Goal: Task Accomplishment & Management: Manage account settings

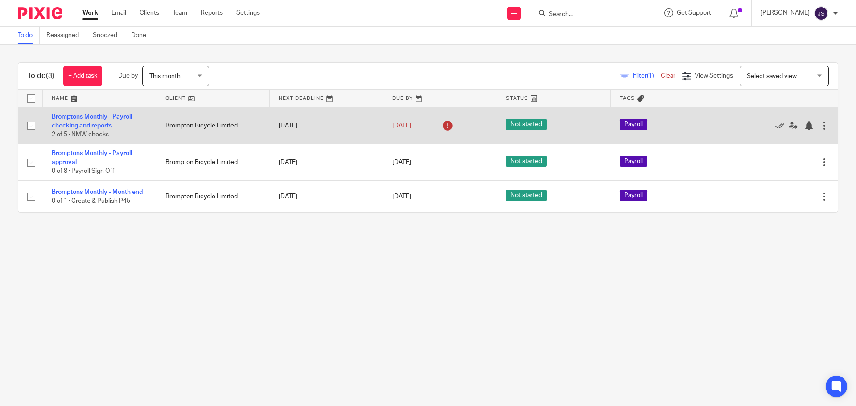
click at [99, 122] on td "Bromptons Monthly - Payroll checking and reports 2 of 5 · NMW checks" at bounding box center [100, 125] width 114 height 37
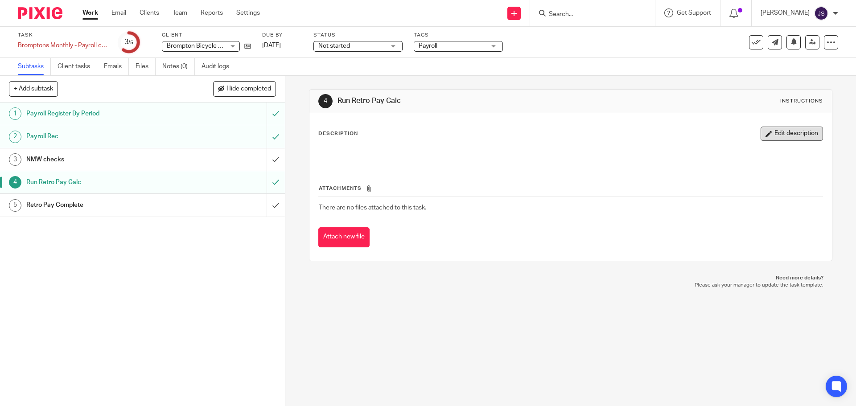
click at [772, 132] on button "Edit description" at bounding box center [792, 134] width 62 height 14
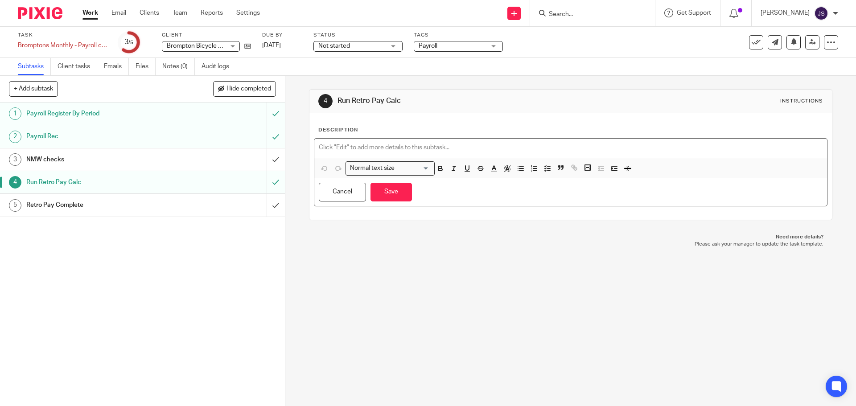
click at [367, 145] on p at bounding box center [571, 147] width 504 height 9
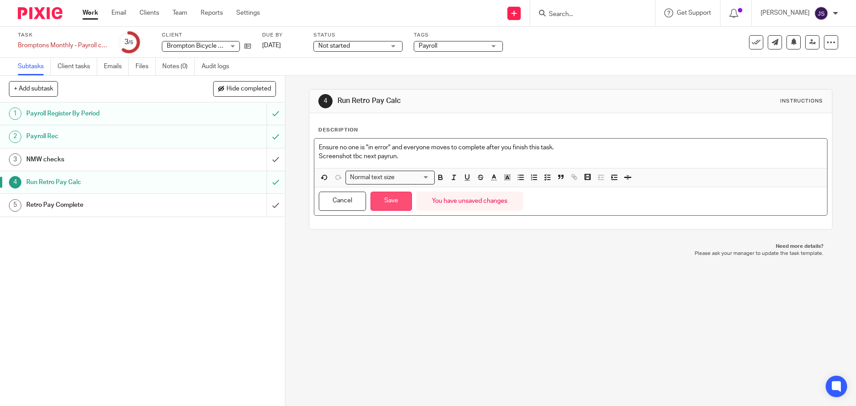
click at [392, 198] on button "Save" at bounding box center [391, 201] width 41 height 19
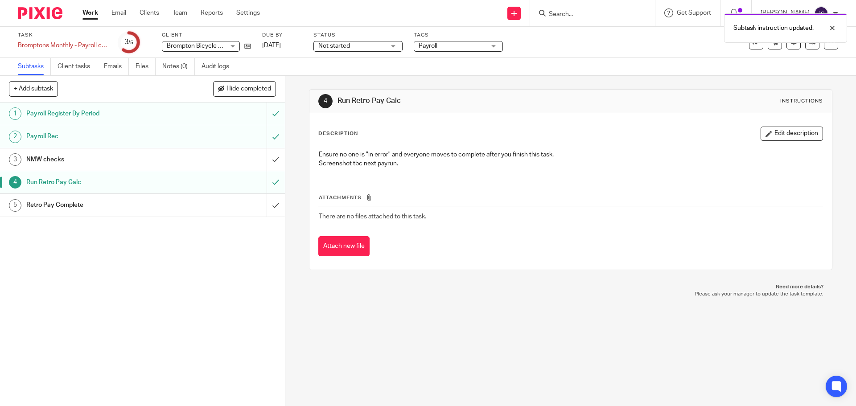
click at [124, 205] on h1 "Retro Pay Complete" at bounding box center [103, 204] width 154 height 13
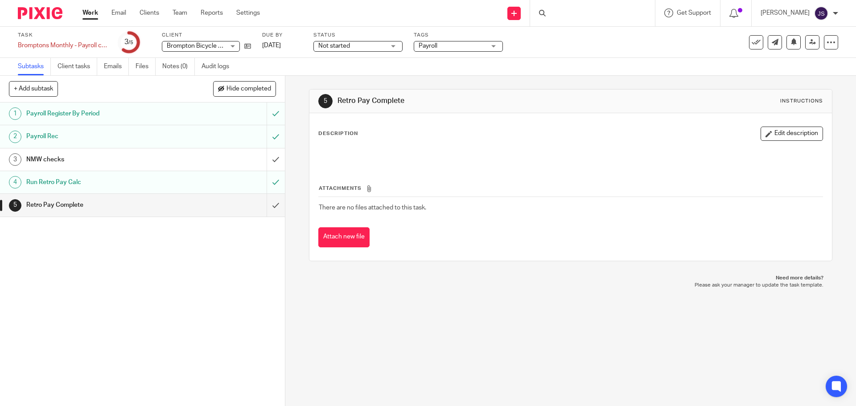
click at [607, 149] on div at bounding box center [570, 156] width 512 height 20
click at [761, 135] on button "Edit description" at bounding box center [792, 134] width 62 height 14
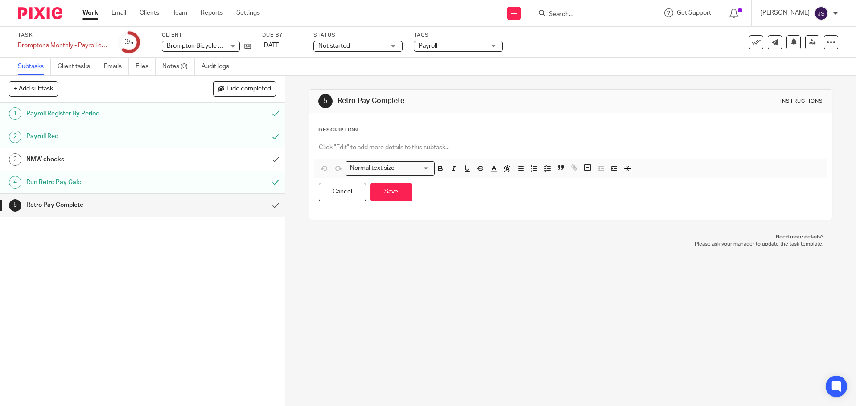
click at [359, 149] on p at bounding box center [571, 147] width 504 height 9
click at [362, 149] on p at bounding box center [571, 147] width 504 height 9
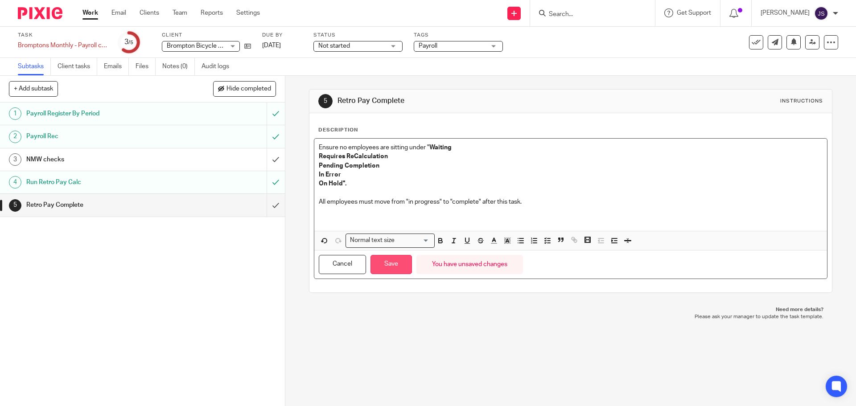
click at [392, 267] on button "Save" at bounding box center [391, 264] width 41 height 19
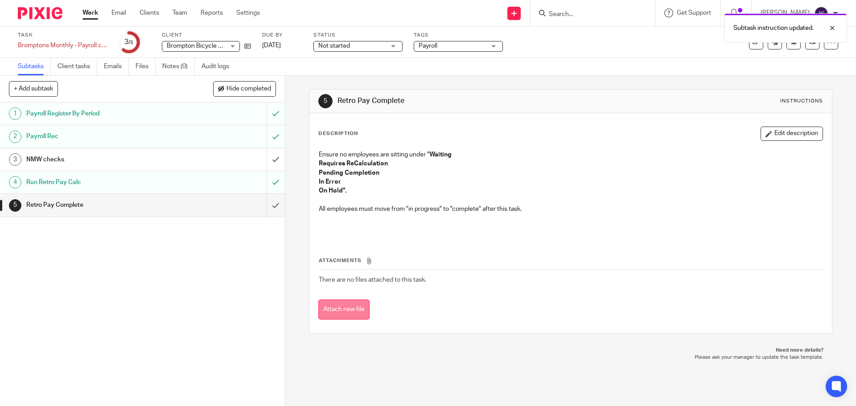
click at [349, 313] on button "Attach new file" at bounding box center [343, 310] width 51 height 20
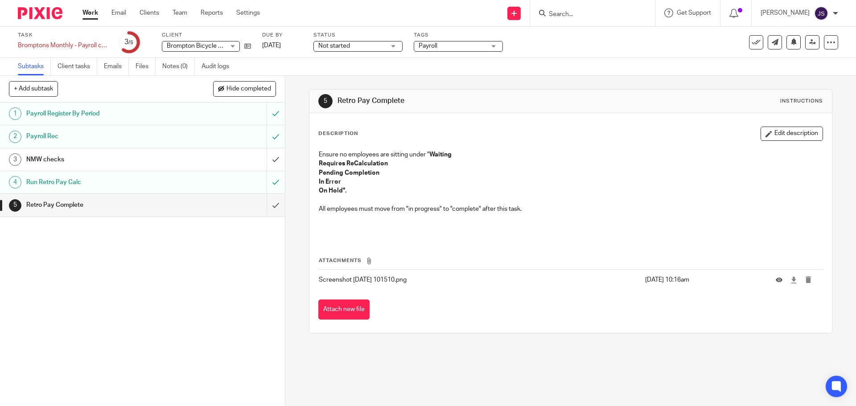
click at [441, 229] on p at bounding box center [571, 223] width 504 height 18
click at [266, 205] on input "submit" at bounding box center [142, 205] width 285 height 22
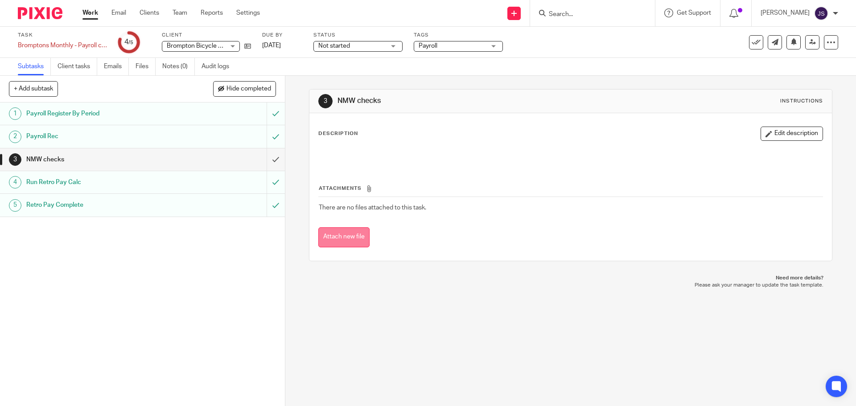
click at [348, 235] on button "Attach new file" at bounding box center [343, 237] width 51 height 20
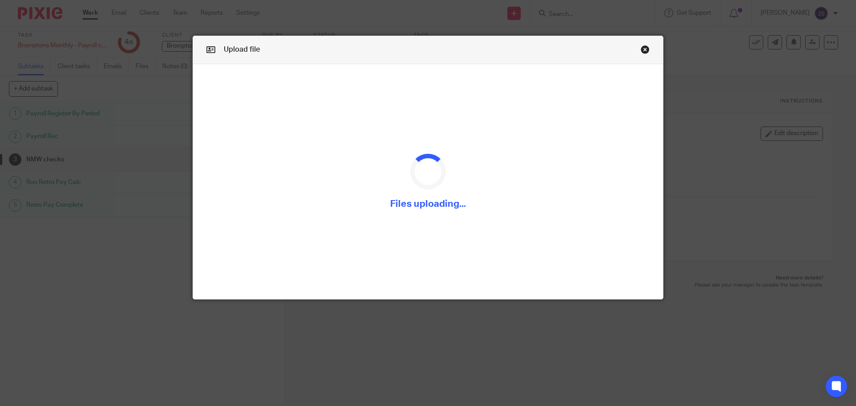
click at [381, 41] on div "Upload file" at bounding box center [428, 50] width 470 height 28
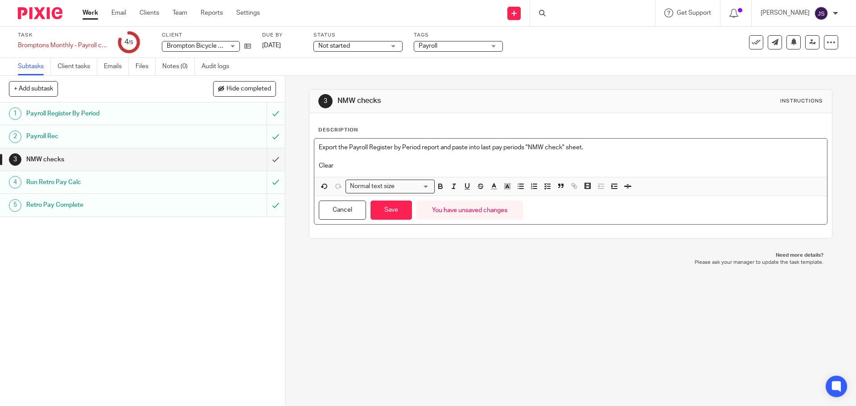
click at [352, 166] on p "Clear" at bounding box center [571, 165] width 504 height 9
click at [456, 167] on p "Clear columns "A" "J" "K". And copy this in from the reconciliation report that…" at bounding box center [571, 165] width 504 height 9
drag, startPoint x: 574, startPoint y: 168, endPoint x: 535, endPoint y: 165, distance: 39.3
click at [535, 165] on p "Clear columns "A" "J" "K". And copy this in from the latest reconciliation repo…" at bounding box center [571, 165] width 504 height 9
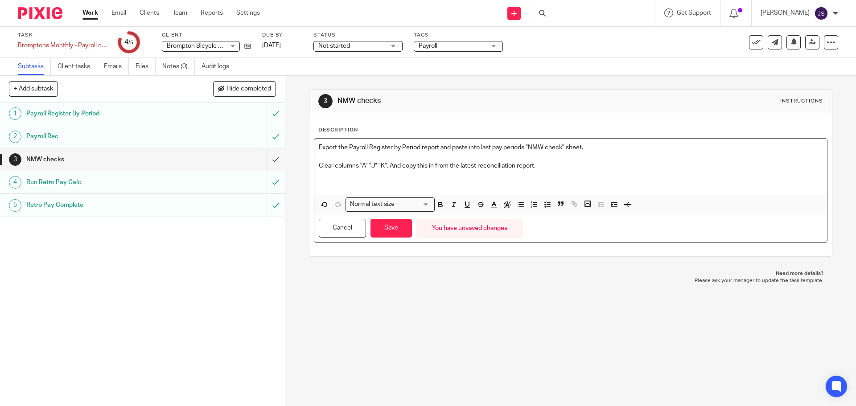
click at [381, 147] on p "Export the Payroll Register by Period report and paste into last pay periods "N…" at bounding box center [571, 147] width 504 height 9
click at [420, 150] on p "Export the Payroll Register by Period report and paste into last pay periods "N…" at bounding box center [571, 147] width 504 height 9
click at [592, 150] on p "Export the Payroll Register by Period report and paste into last pay periods "N…" at bounding box center [571, 147] width 504 height 9
drag, startPoint x: 598, startPoint y: 170, endPoint x: 614, endPoint y: 147, distance: 28.8
click at [599, 170] on p at bounding box center [571, 174] width 504 height 9
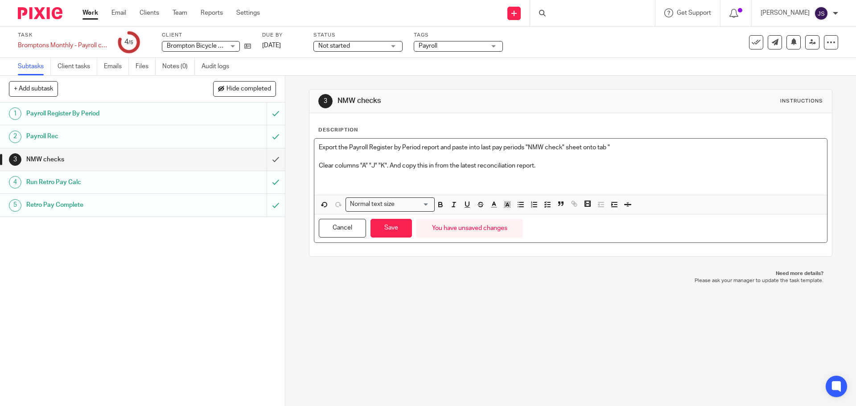
click at [614, 146] on p "Export the Payroll Register by Period report and paste into last pay periods "N…" at bounding box center [571, 147] width 504 height 9
drag, startPoint x: 541, startPoint y: 167, endPoint x: 253, endPoint y: 166, distance: 288.5
click at [253, 166] on div "+ Add subtask Hide completed Cancel + Add 1 Payroll Register By Period 2 Payrol…" at bounding box center [428, 241] width 856 height 330
copy p "Clear columns "A" "J" "K". And copy this in from the latest reconciliation repo…"
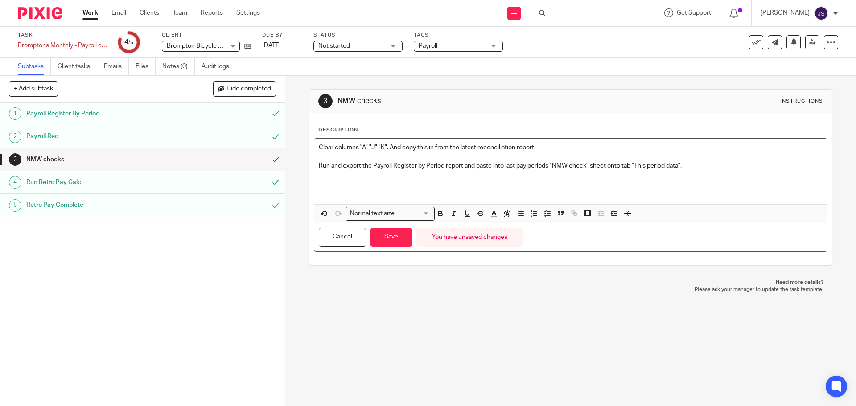
click at [443, 181] on p at bounding box center [571, 183] width 504 height 9
click at [590, 177] on p at bounding box center [571, 174] width 504 height 9
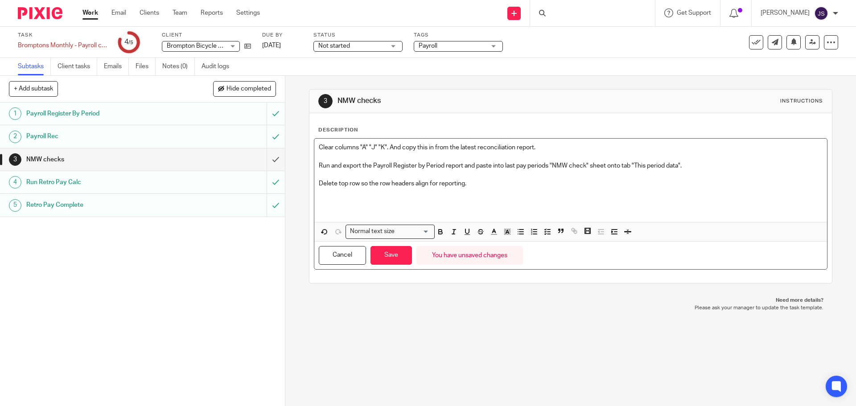
click at [361, 200] on p at bounding box center [571, 202] width 504 height 9
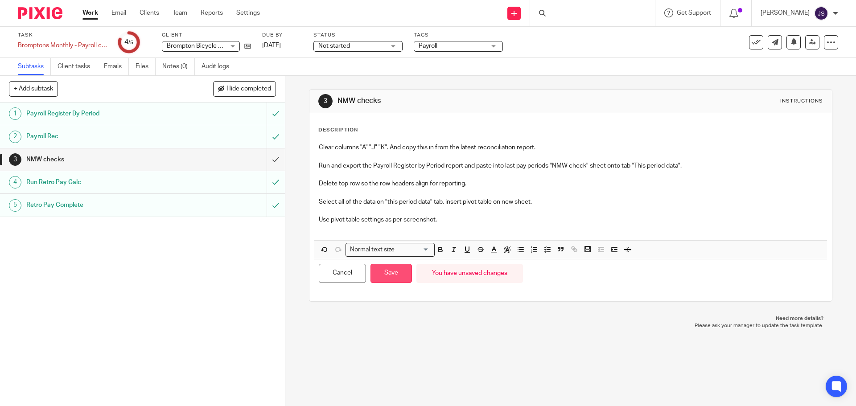
click at [393, 274] on button "Save" at bounding box center [391, 273] width 41 height 19
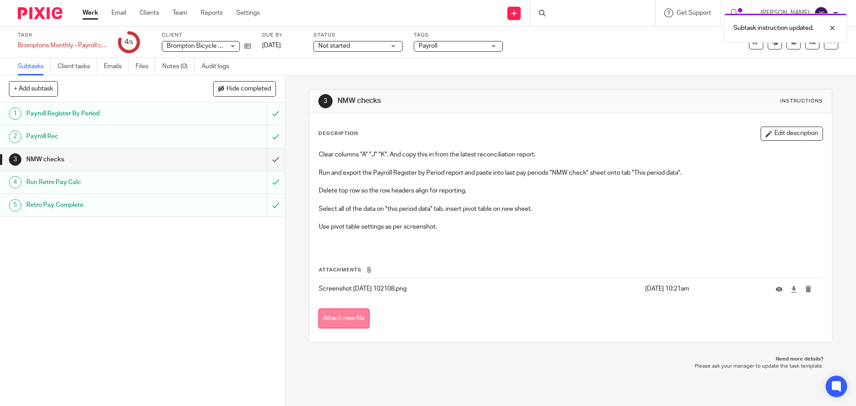
click at [334, 317] on button "Attach new file" at bounding box center [343, 319] width 51 height 20
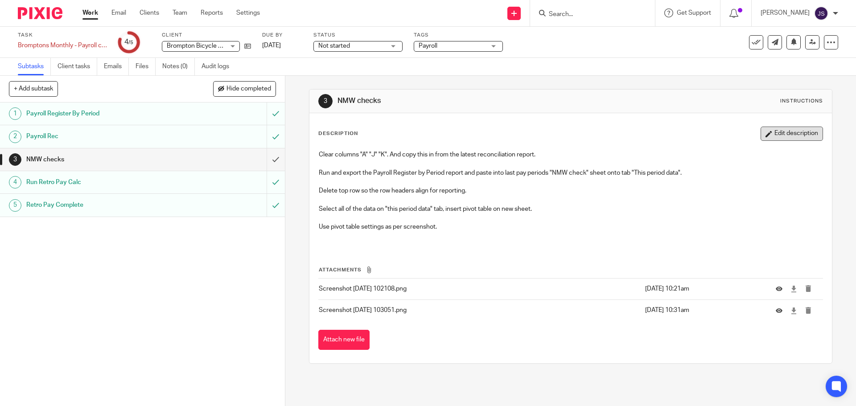
click at [770, 131] on button "Edit description" at bounding box center [792, 134] width 62 height 14
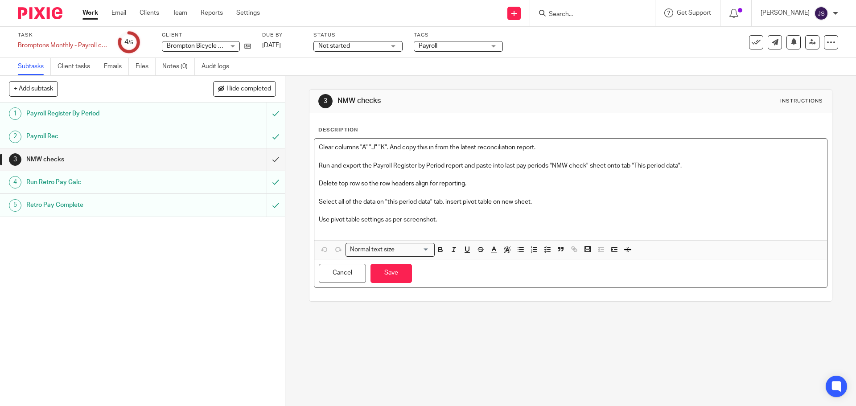
click at [363, 149] on p "Clear columns "A" "J" "K". And copy this in from the latest reconciliation repo…" at bounding box center [571, 147] width 504 height 9
click at [394, 171] on p at bounding box center [571, 174] width 504 height 9
click at [439, 222] on p "Use pivot table settings as per screenshot." at bounding box center [571, 219] width 504 height 9
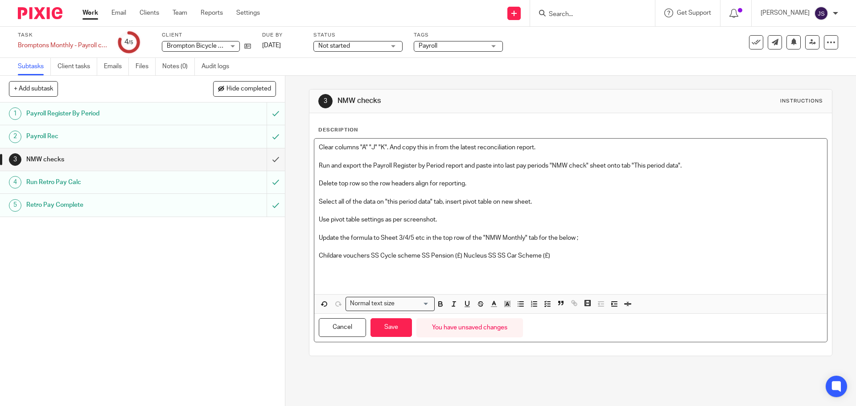
click at [601, 235] on p "Update the formula to Sheet 3/4/5 etc in the top row of the "NMW Monthly" tab f…" at bounding box center [571, 238] width 504 height 9
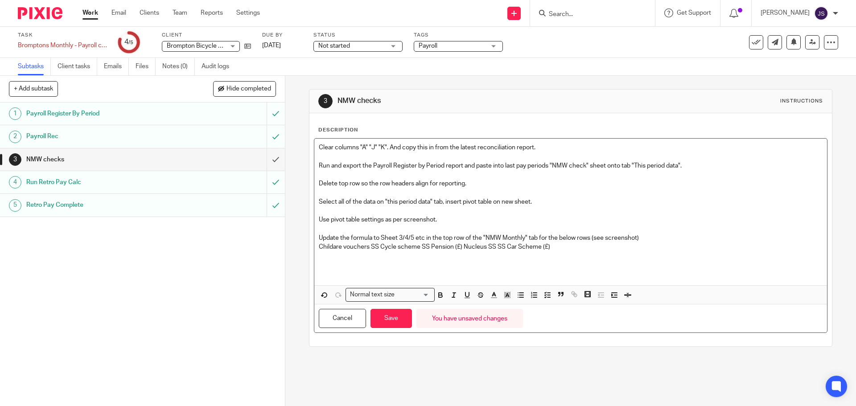
click at [331, 252] on p at bounding box center [571, 256] width 504 height 9
click at [575, 257] on p at bounding box center [571, 256] width 504 height 9
click at [348, 257] on p at bounding box center [571, 256] width 504 height 9
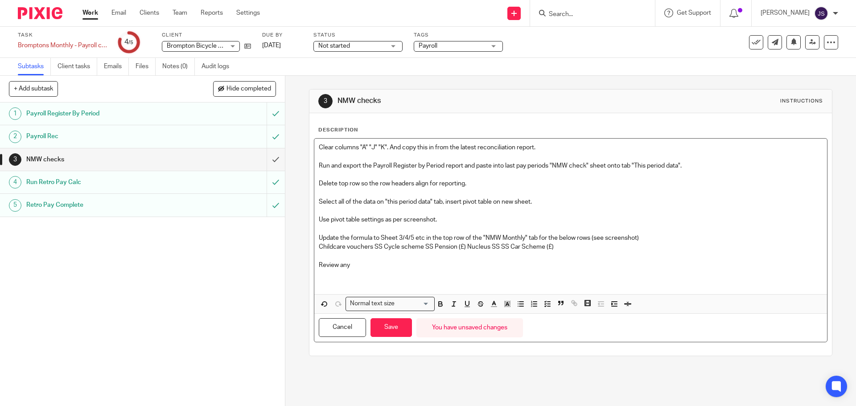
click at [366, 266] on p "Review any" at bounding box center [571, 265] width 504 height 9
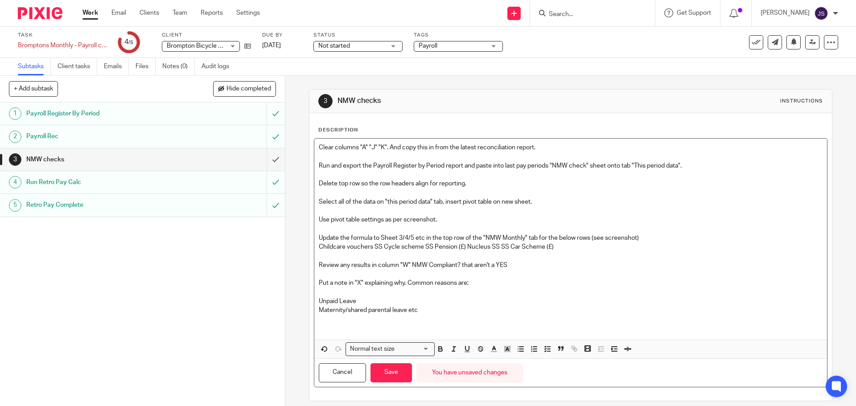
click at [431, 315] on p at bounding box center [571, 319] width 504 height 9
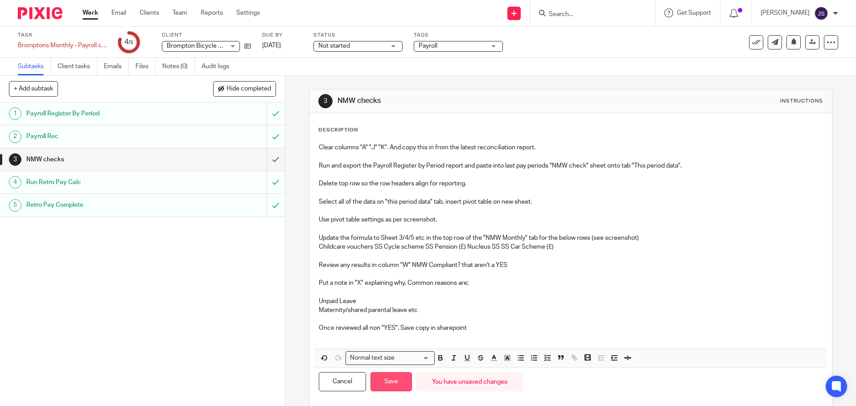
click at [396, 384] on button "Save" at bounding box center [391, 381] width 41 height 19
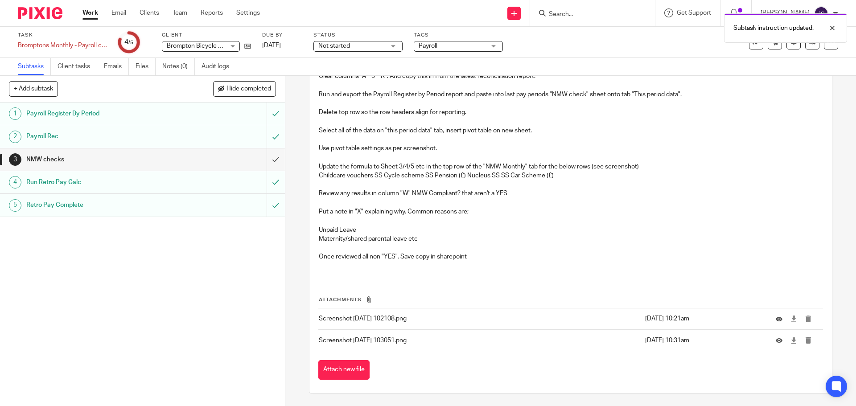
scroll to position [79, 0]
click at [341, 369] on button "Attach new file" at bounding box center [343, 369] width 51 height 20
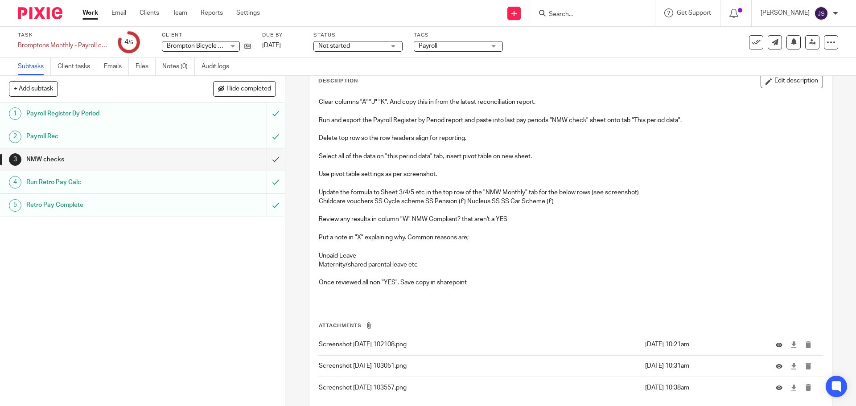
scroll to position [101, 0]
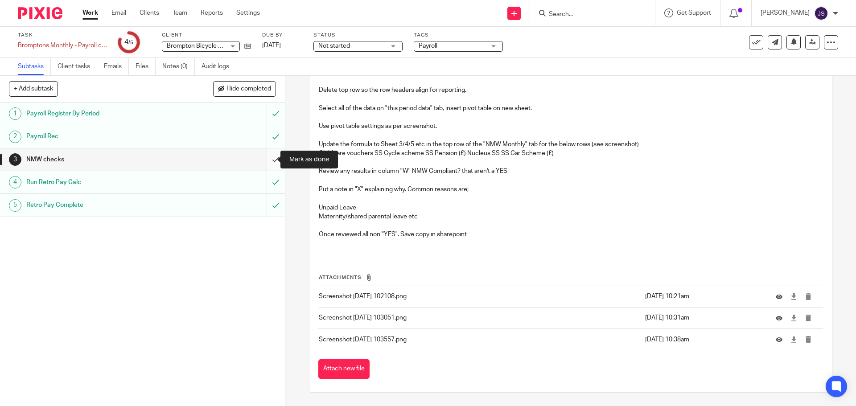
click at [268, 159] on input "submit" at bounding box center [142, 160] width 285 height 22
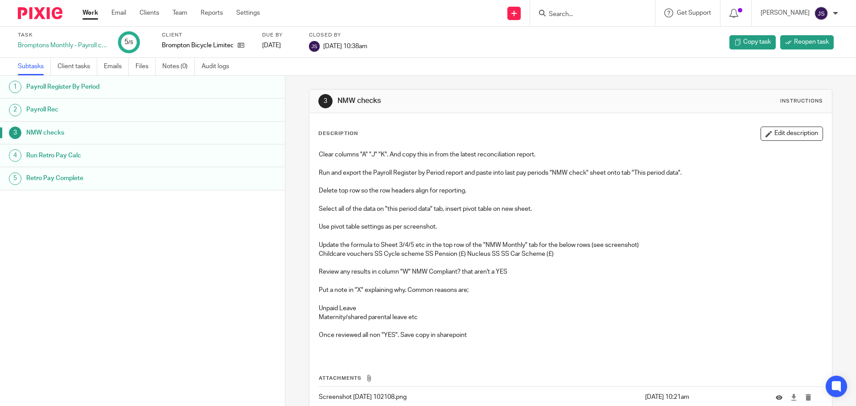
click at [38, 65] on link "Subtasks" at bounding box center [34, 66] width 33 height 17
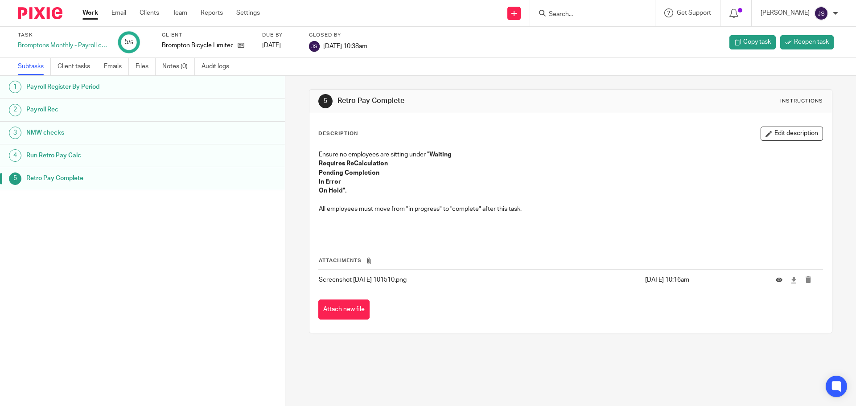
click at [92, 12] on link "Work" at bounding box center [91, 12] width 16 height 9
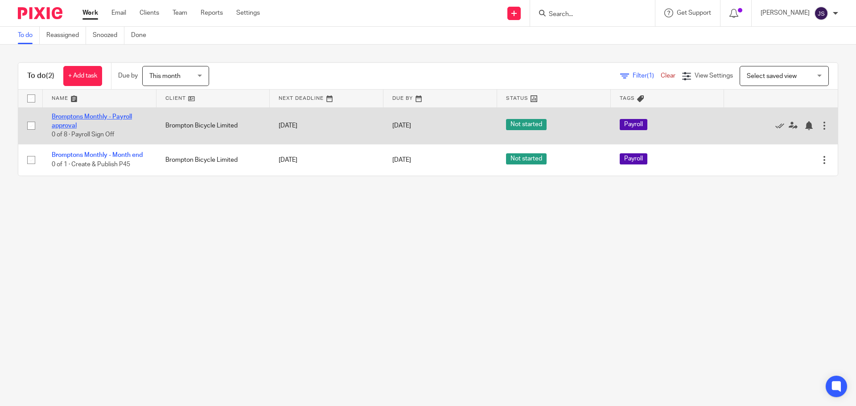
click at [66, 116] on link "Bromptons Monthly - Payroll approval" at bounding box center [92, 121] width 80 height 15
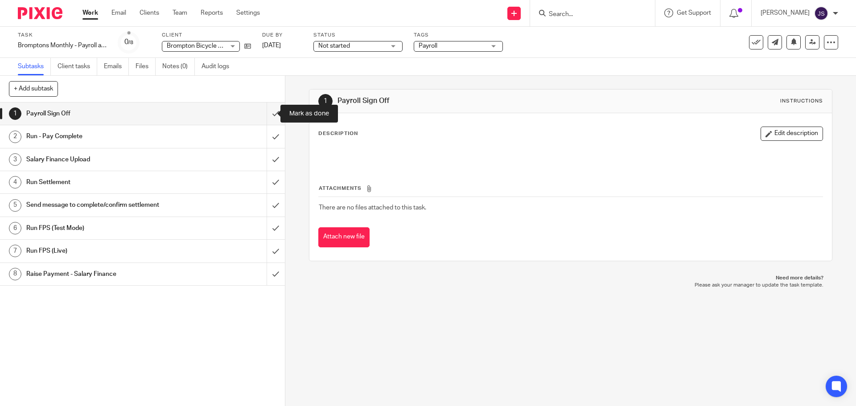
drag, startPoint x: 265, startPoint y: 116, endPoint x: 321, endPoint y: 123, distance: 56.1
click at [321, 123] on div "+ Add subtask Cancel + Add 1 Payroll Sign Off 2 Run - Pay Complete 3 Salary Fin…" at bounding box center [428, 241] width 856 height 330
click at [774, 132] on button "Edit description" at bounding box center [792, 134] width 62 height 14
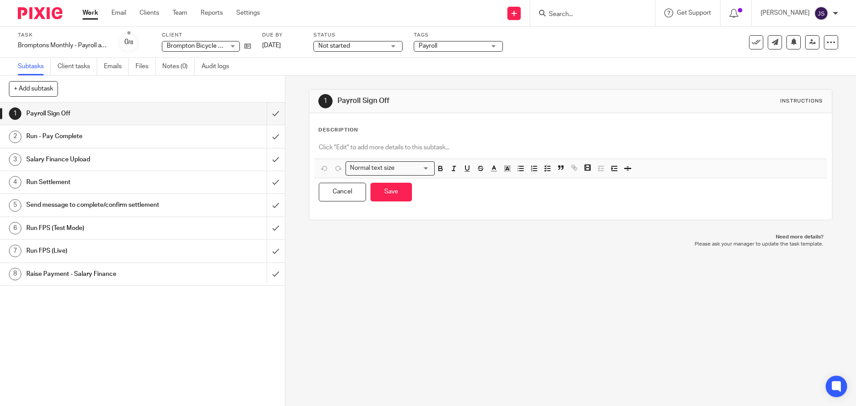
click at [389, 147] on p at bounding box center [571, 147] width 504 height 9
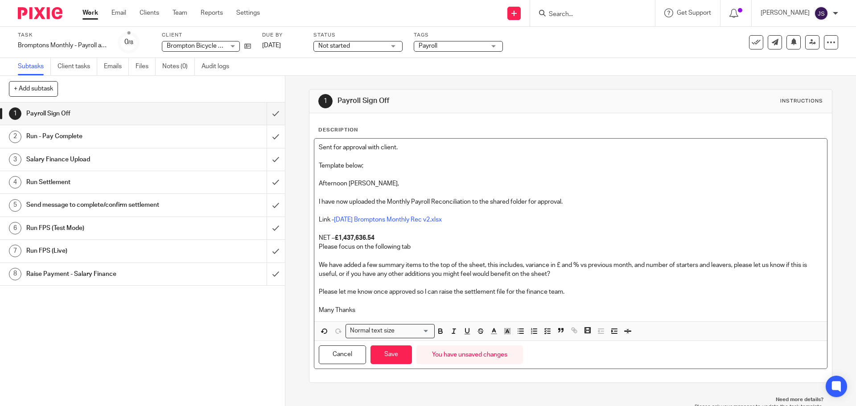
click at [323, 183] on p "Afternoon Jen," at bounding box center [571, 183] width 504 height 9
click at [426, 317] on div "Sent for approval with client. Template below; Afternoon Jen, I have now upload…" at bounding box center [570, 230] width 512 height 183
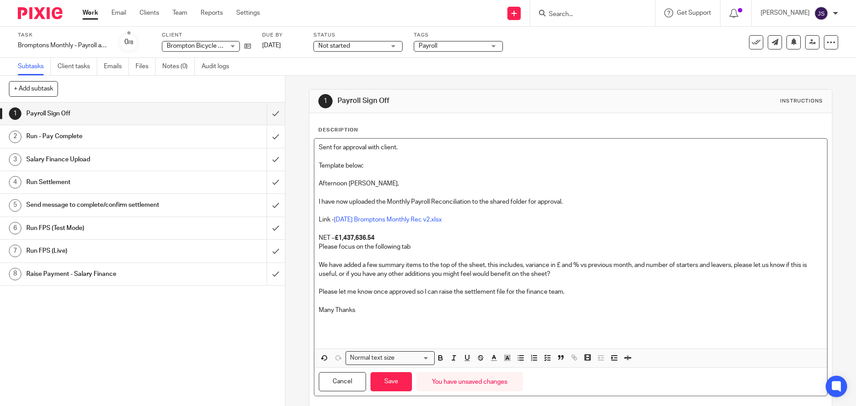
click at [436, 144] on p "Sent for approval with client." at bounding box center [571, 147] width 504 height 9
click at [493, 146] on p "Sent for approval with client. Save copy of approval email in monthly sharepoin…" at bounding box center [571, 147] width 504 height 9
click at [588, 147] on p "Sent for approval with client. Save copy of approval email in pay period sharep…" at bounding box center [571, 147] width 504 height 9
click at [395, 378] on button "Save" at bounding box center [391, 381] width 41 height 19
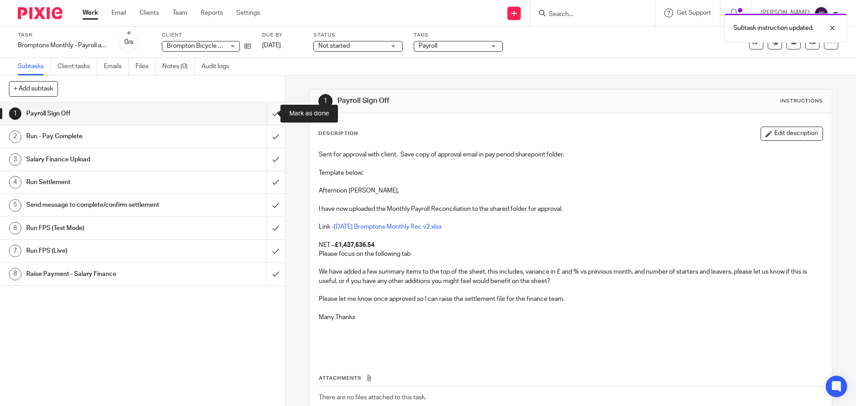
click at [267, 113] on input "submit" at bounding box center [142, 114] width 285 height 22
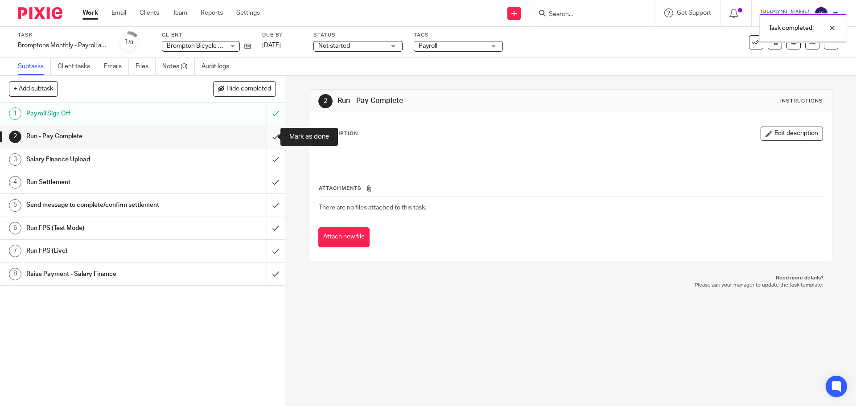
click at [264, 136] on input "submit" at bounding box center [142, 136] width 285 height 22
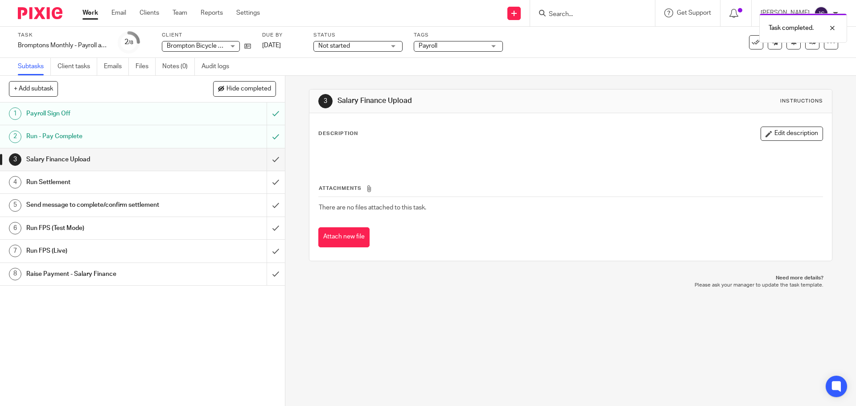
click at [70, 182] on h1 "Run Settlement" at bounding box center [103, 182] width 154 height 13
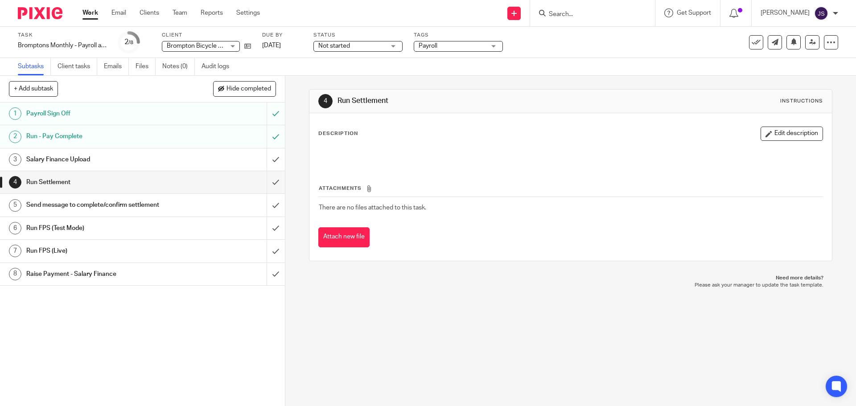
click at [357, 116] on div "Description Edit description Attachments There are no files attached to this ta…" at bounding box center [571, 187] width 522 height 148
click at [788, 132] on button "Edit description" at bounding box center [792, 134] width 62 height 14
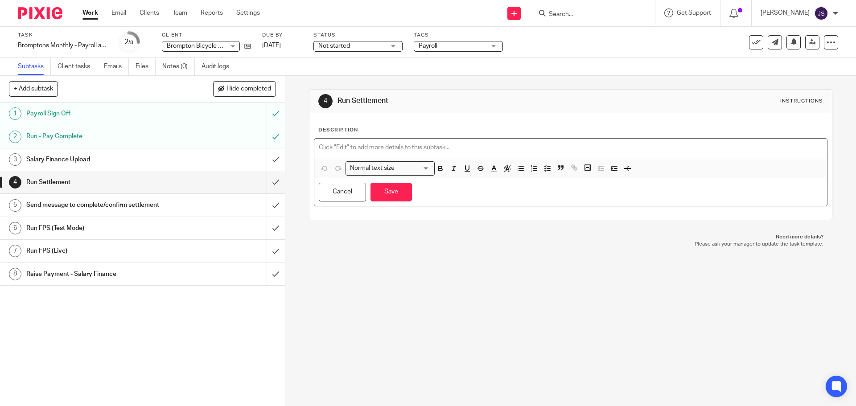
click at [376, 141] on div at bounding box center [570, 149] width 512 height 20
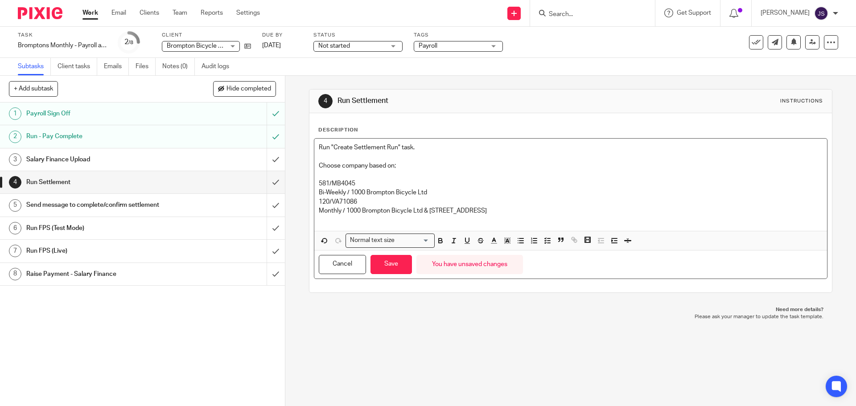
click at [439, 192] on p "Bi-Weekly / 1000 Brompton Bicycle Ltd" at bounding box center [571, 192] width 504 height 9
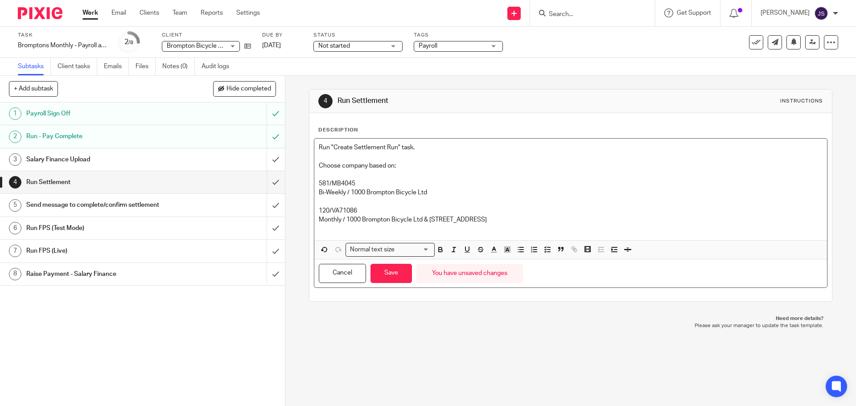
click at [333, 219] on p "Monthly / 1000 Brompton Bicycle Ltd & [STREET_ADDRESS]" at bounding box center [571, 219] width 504 height 9
drag, startPoint x: 353, startPoint y: 220, endPoint x: 506, endPoint y: 221, distance: 153.4
click at [506, 221] on p "Monthly / 1000 Brompton Bicycle Ltd & [STREET_ADDRESS]" at bounding box center [571, 219] width 504 height 9
click at [519, 223] on p "Monthly / 1000 Brompton Bicycle Ltd & [STREET_ADDRESS]" at bounding box center [571, 219] width 504 height 9
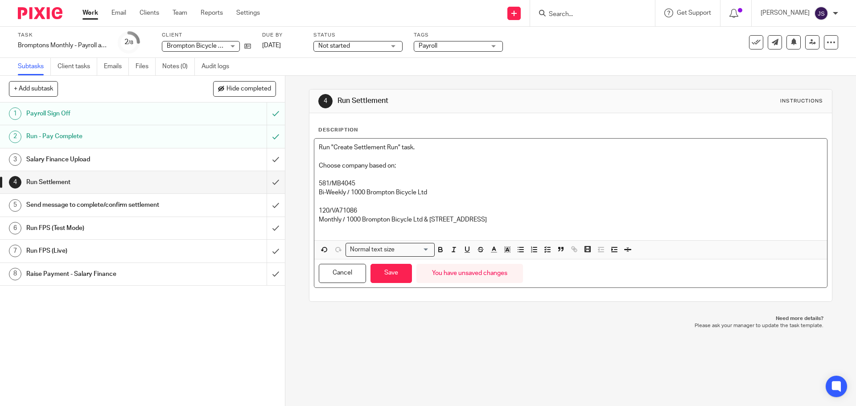
click at [520, 223] on p "Monthly / 1000 Brompton Bicycle Ltd & [STREET_ADDRESS]" at bounding box center [571, 219] width 504 height 9
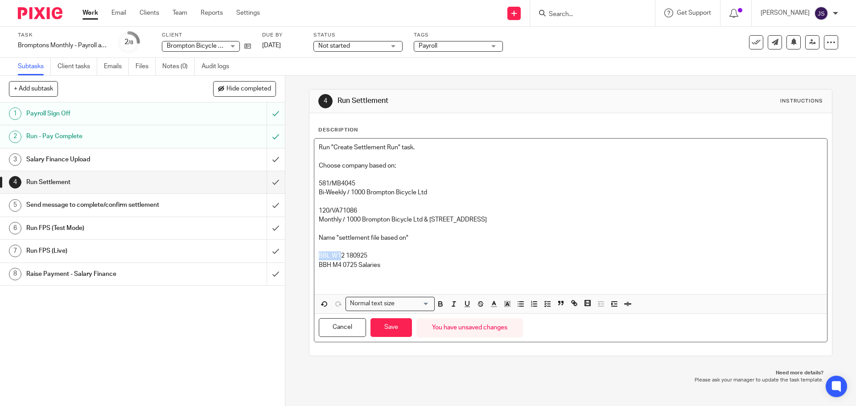
drag, startPoint x: 316, startPoint y: 256, endPoint x: 338, endPoint y: 258, distance: 21.9
click at [338, 258] on p "BBL W12 180925" at bounding box center [571, 256] width 504 height 9
drag, startPoint x: 343, startPoint y: 257, endPoint x: 330, endPoint y: 256, distance: 13.0
click at [330, 256] on p "BBL W12 180925" at bounding box center [571, 256] width 504 height 9
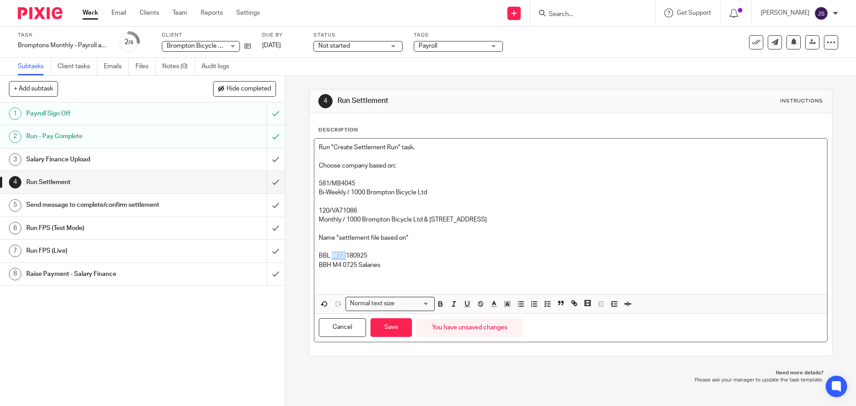
click at [330, 256] on p "BBL W12 180925" at bounding box center [571, 256] width 504 height 9
drag, startPoint x: 344, startPoint y: 255, endPoint x: 369, endPoint y: 257, distance: 24.6
click at [369, 257] on p "BBL W12 180925" at bounding box center [571, 256] width 504 height 9
click at [390, 267] on p "BBH M4 0725 Salaries" at bounding box center [571, 265] width 504 height 9
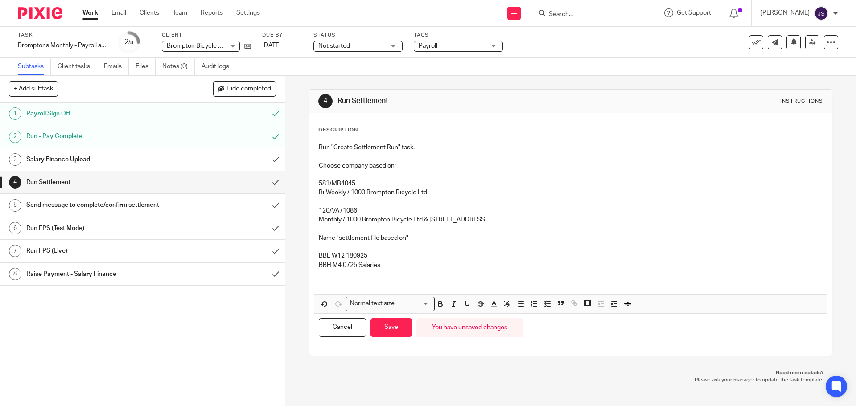
drag, startPoint x: 380, startPoint y: 263, endPoint x: 371, endPoint y: 246, distance: 19.4
click at [380, 263] on p "BBH M4 0725 Salaries" at bounding box center [571, 265] width 504 height 9
click at [378, 255] on p "BBL W12 180925" at bounding box center [571, 256] width 504 height 9
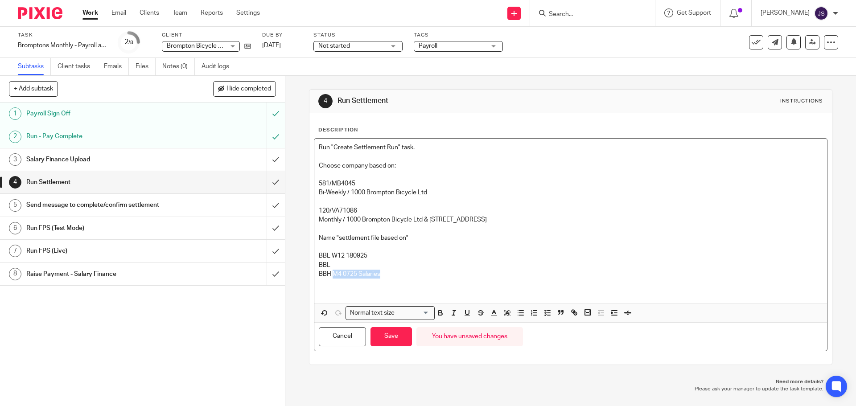
drag, startPoint x: 352, startPoint y: 274, endPoint x: 332, endPoint y: 274, distance: 20.1
click at [332, 274] on p "BBH M4 0725 Salaries" at bounding box center [571, 274] width 504 height 9
copy p "M4 0725 Salaries"
click at [331, 265] on p "BBL" at bounding box center [571, 265] width 504 height 9
click at [343, 264] on p "BBL M4 0725 Salaries" at bounding box center [571, 265] width 504 height 9
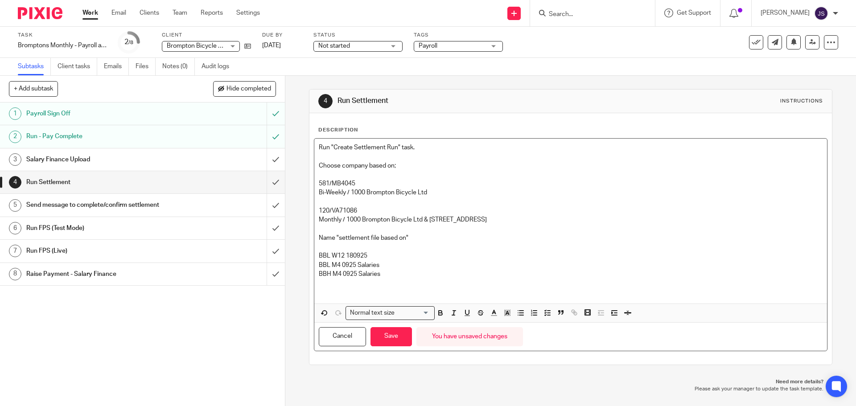
click at [336, 264] on p "BBL M4 0925 Salaries" at bounding box center [571, 265] width 504 height 9
click at [375, 260] on p "BBL W12 180925" at bounding box center [571, 256] width 504 height 9
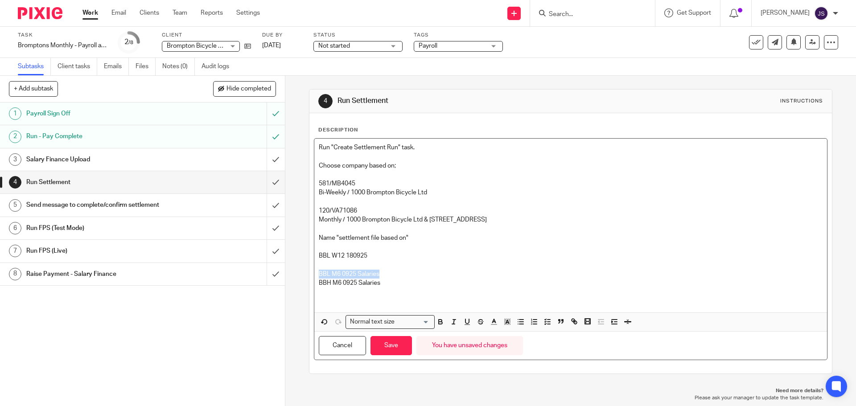
drag, startPoint x: 385, startPoint y: 276, endPoint x: 306, endPoint y: 275, distance: 78.5
click at [309, 275] on div "4 Run Settlement Instructions Description Run "Create Settlement Run" task. Cho…" at bounding box center [570, 231] width 523 height 285
copy p "BBL M6 0925 Salaries"
drag, startPoint x: 318, startPoint y: 219, endPoint x: 521, endPoint y: 220, distance: 203.8
click at [521, 220] on p "Monthly / 1000 Brompton Bicycle Ltd & 1300 Brompton Bike Hire" at bounding box center [571, 219] width 504 height 9
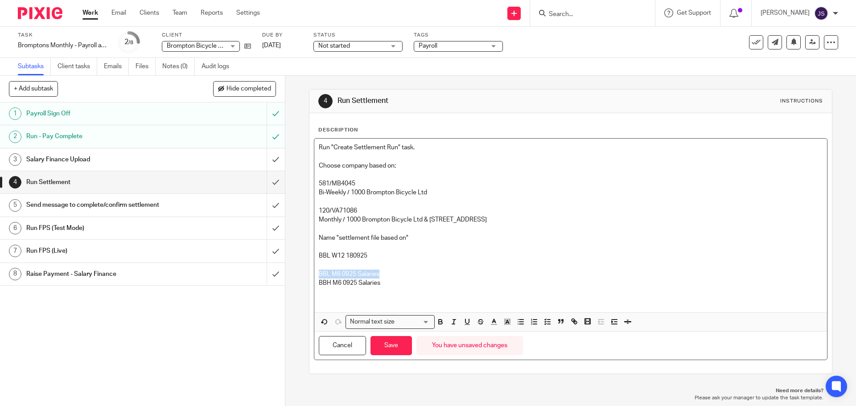
click at [372, 219] on p "Monthly / 1000 Brompton Bicycle Ltd & 1300 Brompton Bike Hire" at bounding box center [571, 219] width 504 height 9
drag, startPoint x: 406, startPoint y: 220, endPoint x: 326, endPoint y: 220, distance: 79.8
click at [326, 220] on p "Monthly / 1000 Brompton Bicycle Ltd & 1300 Brompton Bike Hire" at bounding box center [571, 219] width 504 height 9
click at [360, 260] on p "BBL W12 180925" at bounding box center [571, 256] width 504 height 9
drag, startPoint x: 382, startPoint y: 276, endPoint x: 316, endPoint y: 272, distance: 66.5
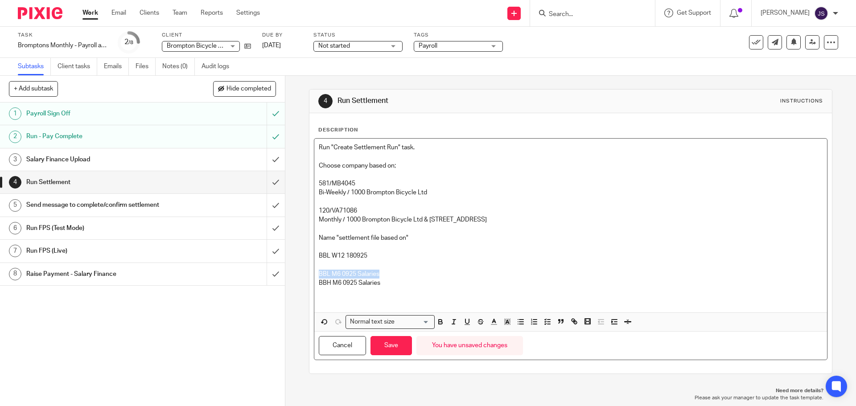
click at [316, 272] on div "Run "Create Settlement Run" task. Choose company based on; 581/MB4045 Bi-Weekly…" at bounding box center [570, 226] width 512 height 174
copy p "BBL M6 0925 Salaries"
click at [404, 289] on p at bounding box center [571, 292] width 504 height 9
click at [394, 347] on button "Save" at bounding box center [391, 345] width 41 height 19
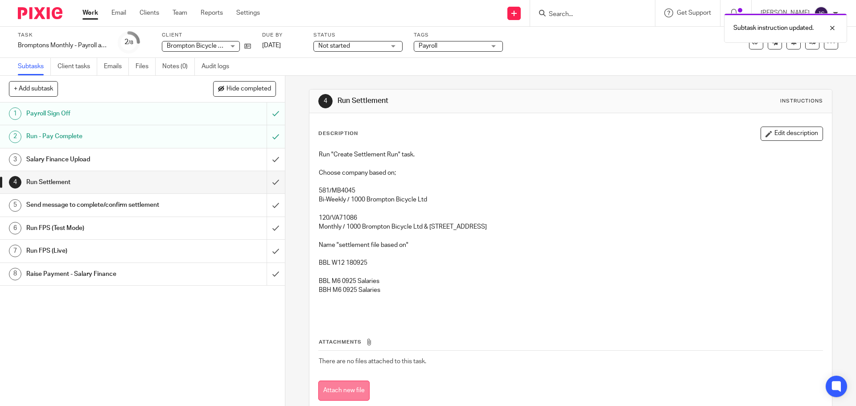
click at [357, 390] on button "Attach new file" at bounding box center [343, 391] width 51 height 20
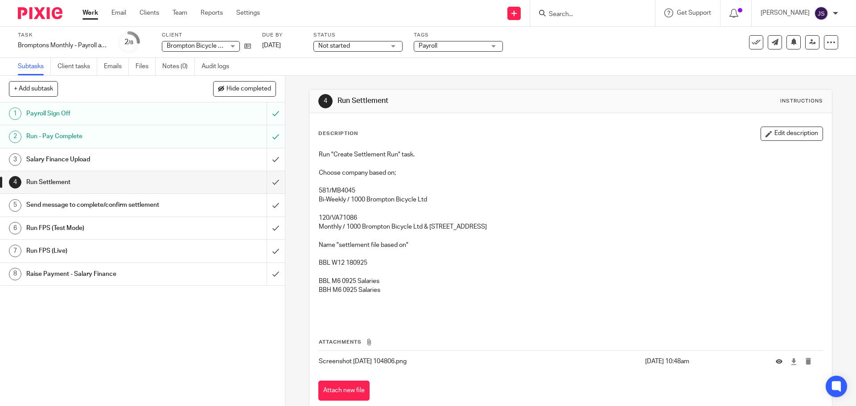
click at [378, 316] on div "Run "Create Settlement Run" task. Choose company based on; 581/MB4045 Bi-Weekly…" at bounding box center [570, 233] width 512 height 174
drag, startPoint x: 361, startPoint y: 310, endPoint x: 350, endPoint y: 315, distance: 11.8
click at [359, 310] on p at bounding box center [571, 304] width 504 height 18
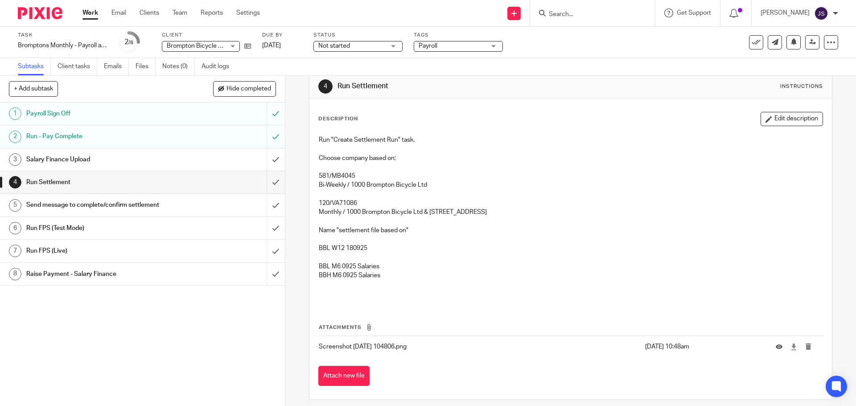
scroll to position [22, 0]
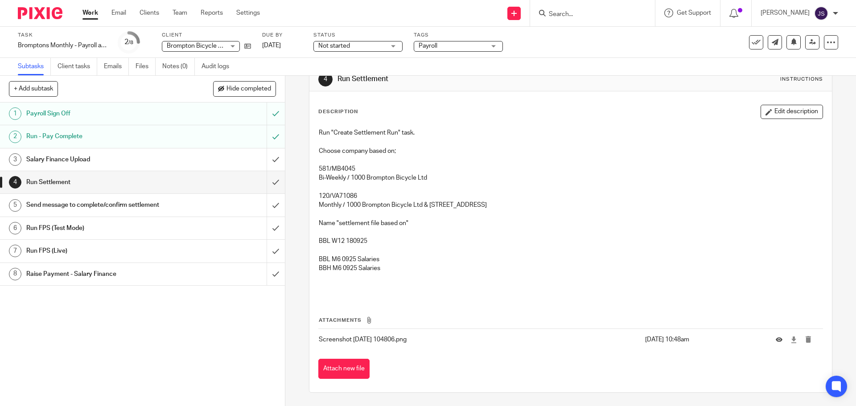
click at [771, 104] on div "Description Edit description Run "Create Settlement Run" task. Choose company b…" at bounding box center [571, 241] width 522 height 301
click at [771, 109] on button "Edit description" at bounding box center [792, 112] width 62 height 14
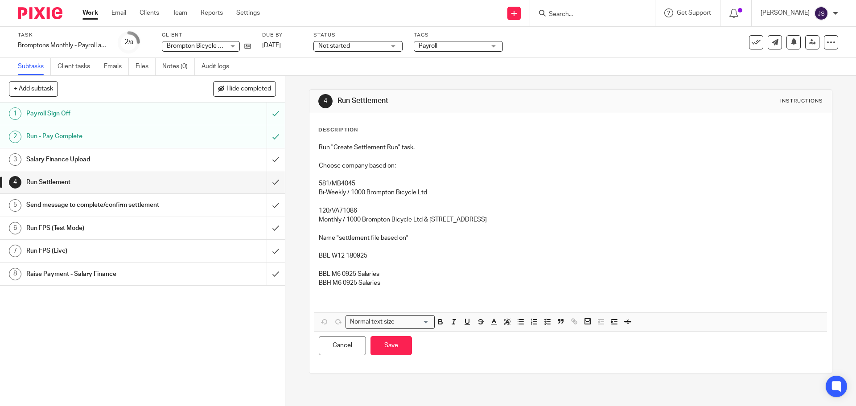
scroll to position [0, 0]
click at [387, 292] on p at bounding box center [571, 297] width 504 height 18
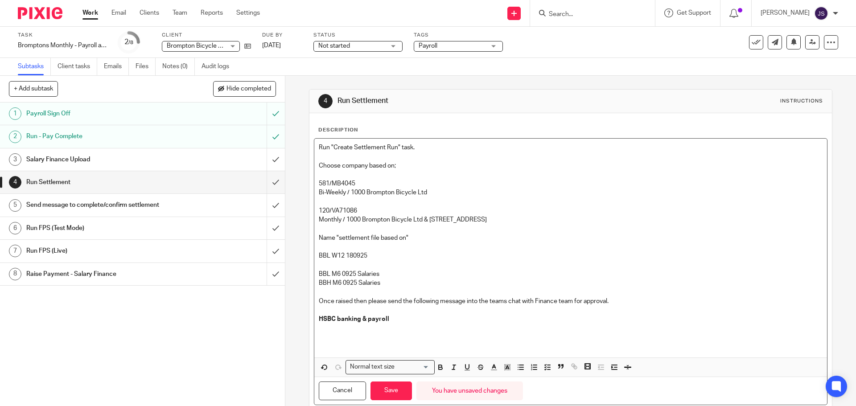
click at [376, 334] on p at bounding box center [571, 342] width 504 height 18
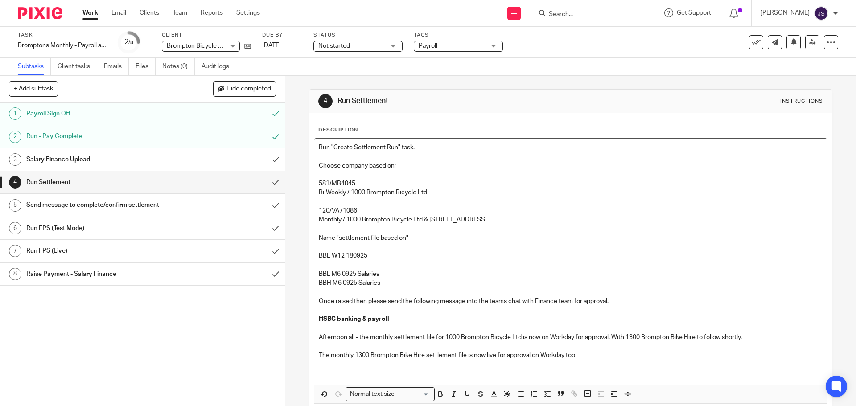
click at [753, 337] on p "Afternoon all - the monthly settlement file for 1000 Brompton Bicycle Ltd is no…" at bounding box center [571, 337] width 504 height 9
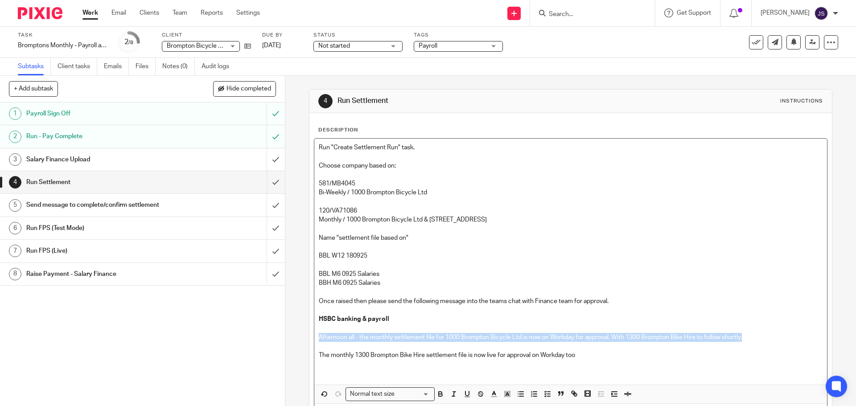
drag, startPoint x: 759, startPoint y: 336, endPoint x: 304, endPoint y: 340, distance: 454.5
click at [304, 340] on div "4 Run Settlement Instructions Description Run "Create Settlement Run" task. Cho…" at bounding box center [570, 241] width 571 height 330
copy p "Afternoon all - the monthly settlement file for 1000 Brompton Bicycle Ltd is no…"
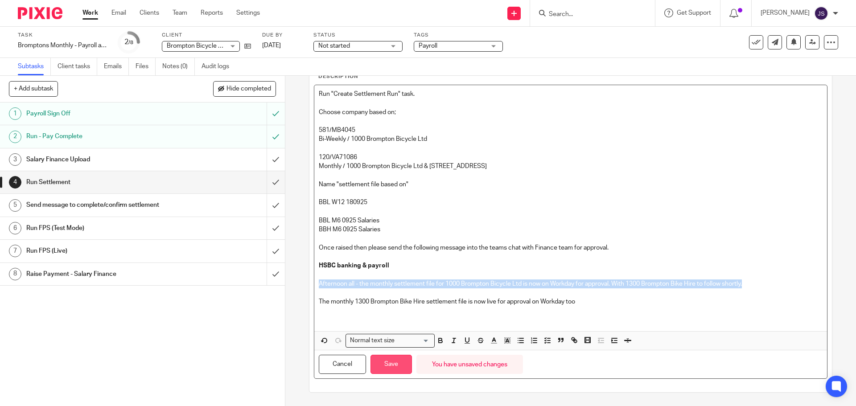
click at [388, 363] on button "Save" at bounding box center [391, 364] width 41 height 19
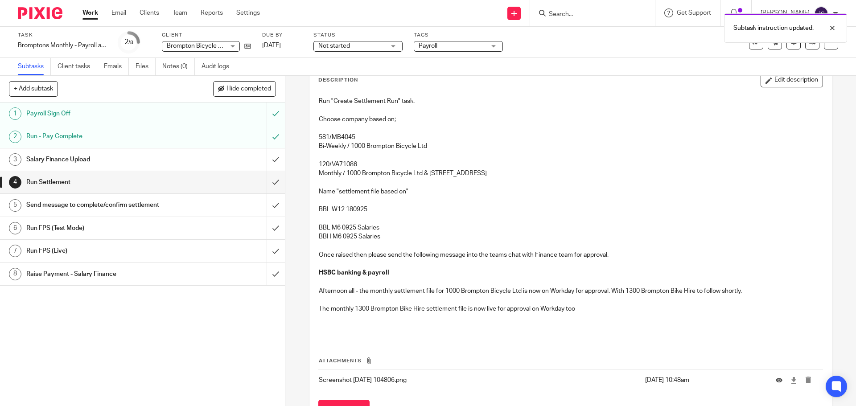
scroll to position [57, 0]
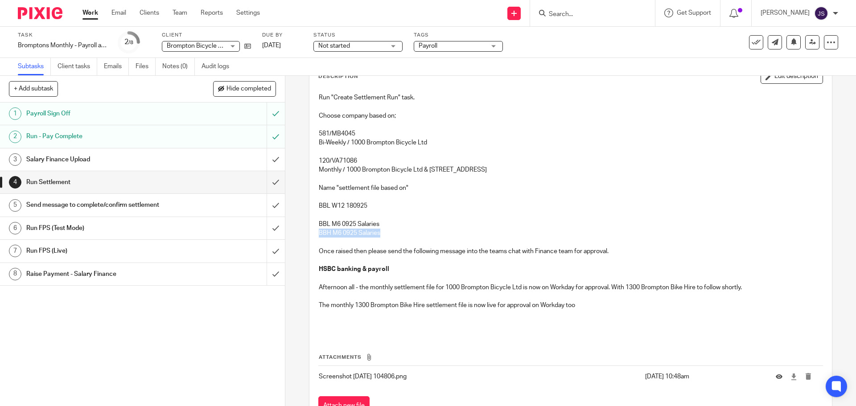
drag, startPoint x: 385, startPoint y: 237, endPoint x: 318, endPoint y: 234, distance: 67.0
click at [319, 234] on p "BBH M6 0925 Salaries" at bounding box center [571, 233] width 504 height 9
copy p "BBH M6 0925 Salaries"
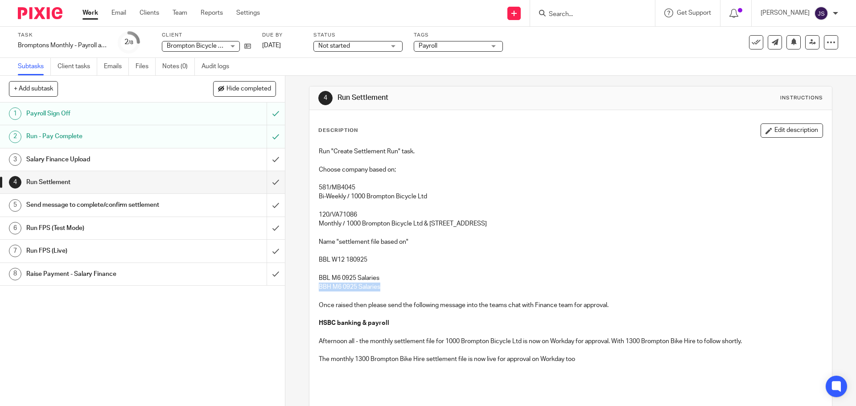
scroll to position [0, 0]
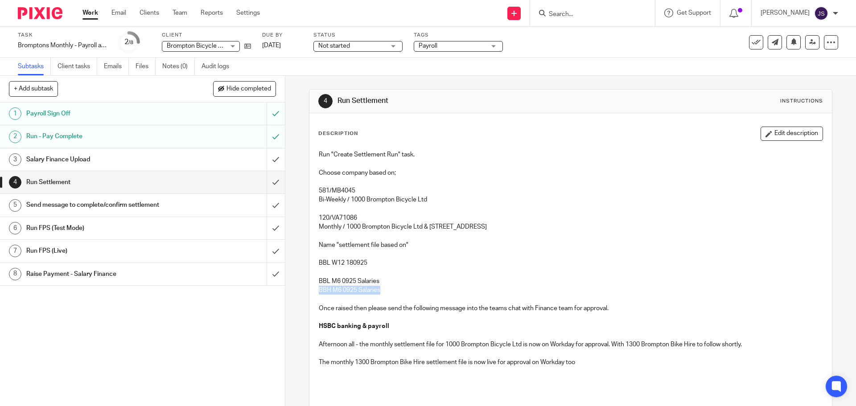
click at [371, 291] on p "BBH M6 0925 Salaries" at bounding box center [571, 290] width 504 height 9
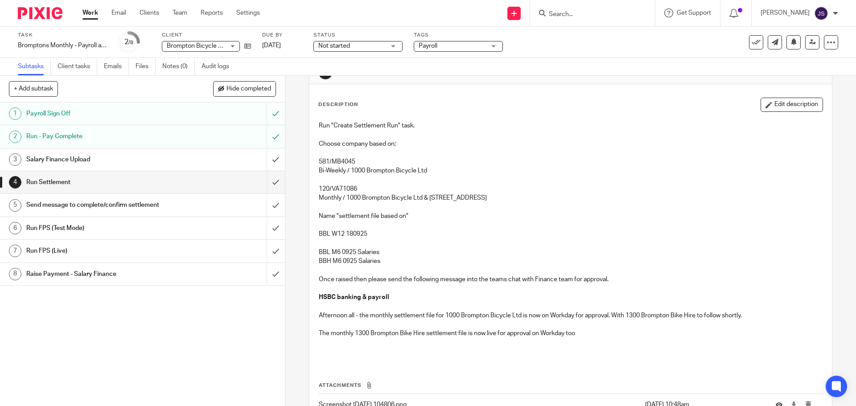
scroll to position [45, 0]
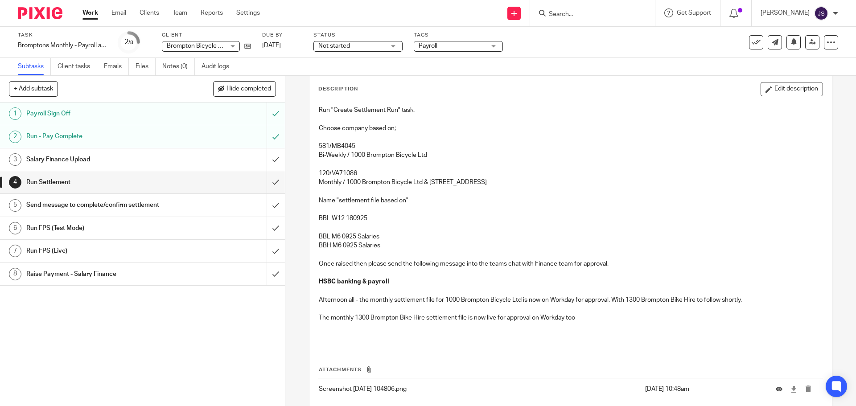
click at [381, 255] on p at bounding box center [571, 254] width 504 height 9
click at [356, 253] on p at bounding box center [571, 254] width 504 height 9
click at [338, 253] on p at bounding box center [571, 254] width 504 height 9
click at [354, 255] on p at bounding box center [571, 254] width 504 height 9
click at [771, 87] on button "Edit description" at bounding box center [792, 89] width 62 height 14
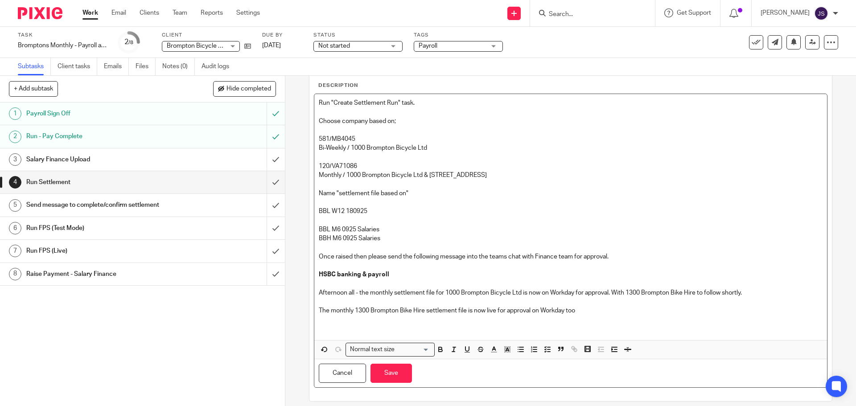
click at [384, 244] on p at bounding box center [571, 247] width 504 height 9
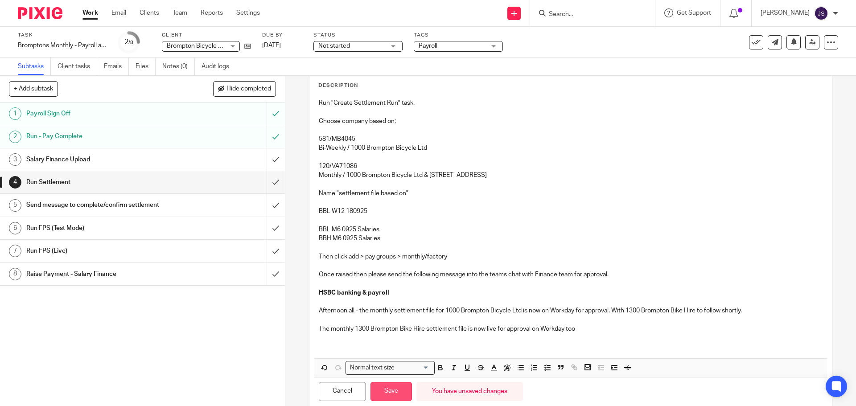
click at [392, 384] on button "Save" at bounding box center [391, 391] width 41 height 19
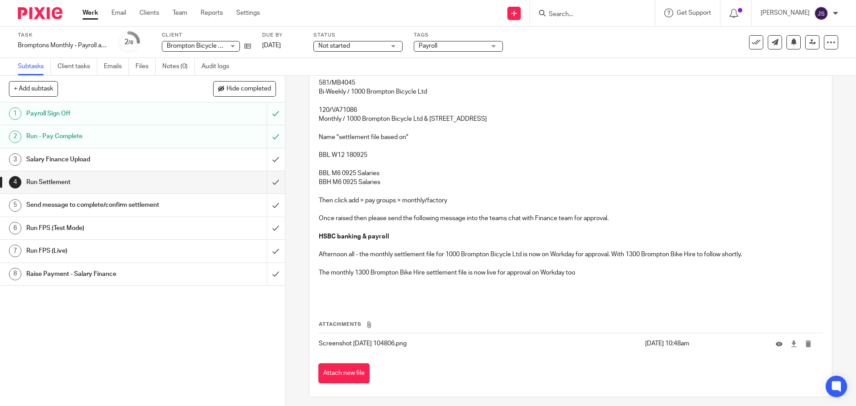
scroll to position [112, 0]
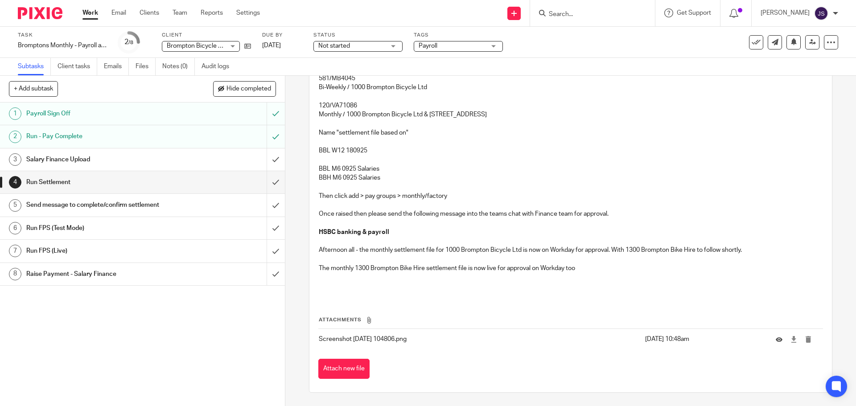
click at [345, 372] on button "Attach new file" at bounding box center [343, 369] width 51 height 20
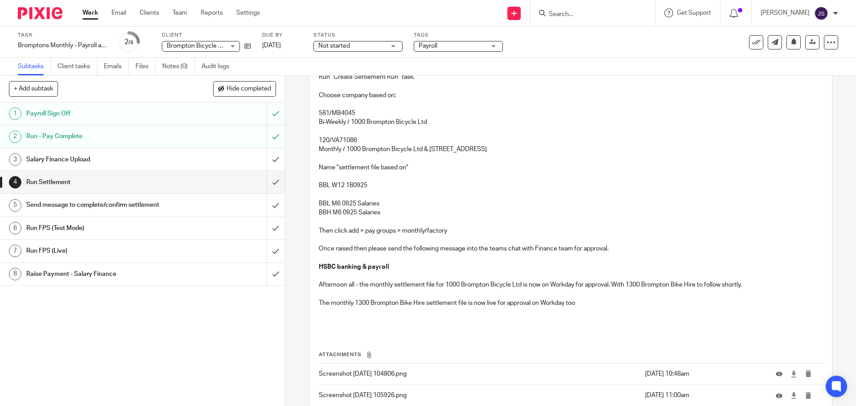
scroll to position [134, 0]
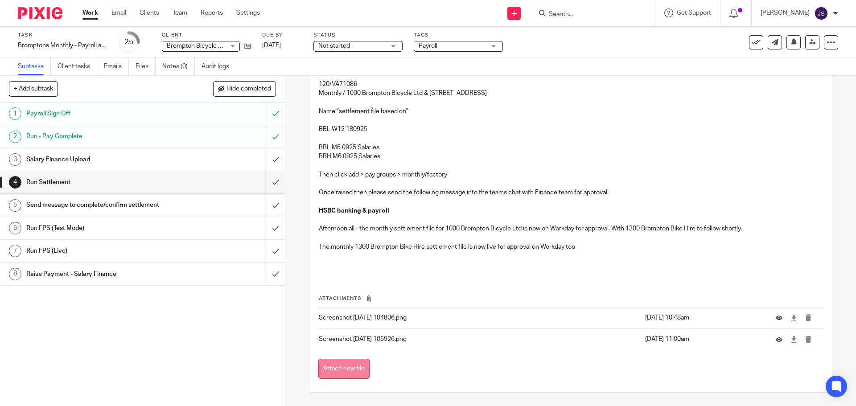
click at [336, 362] on button "Attach new file" at bounding box center [343, 369] width 51 height 20
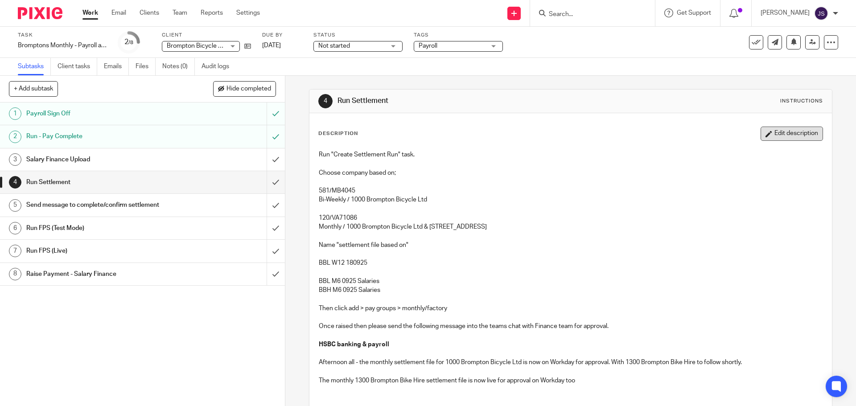
click at [774, 133] on button "Edit description" at bounding box center [792, 134] width 62 height 14
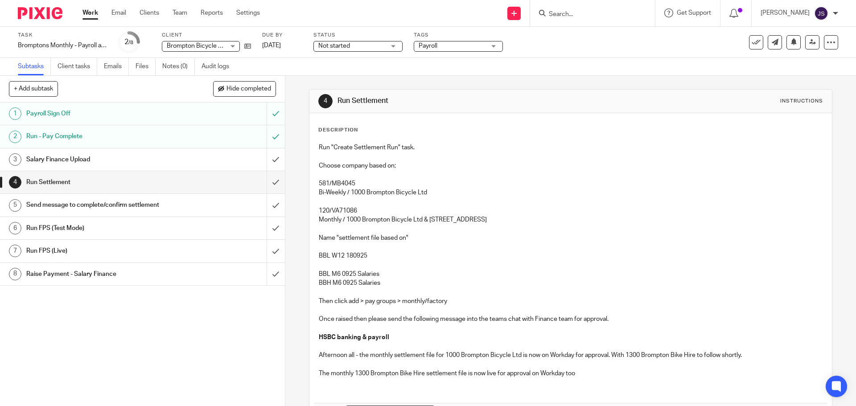
click at [446, 301] on p "Then click add > pay groups > monthly/factory" at bounding box center [571, 301] width 504 height 9
click at [460, 301] on p "Then click add > pay groups > monthly/factory" at bounding box center [571, 301] width 504 height 9
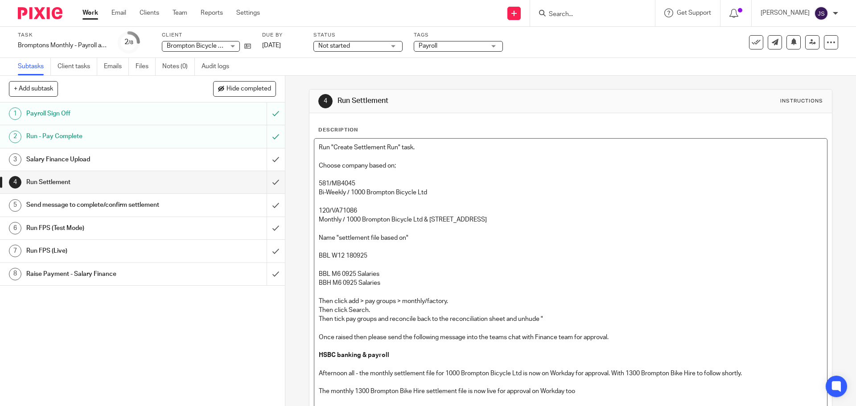
click at [565, 317] on p "Then tick pay groups and reconcile back to the reconciliation sheet and unhude "" at bounding box center [571, 319] width 504 height 9
click at [609, 319] on p "Then tick pay groups and reconcile back to the reconciliation sheet and unhide …" at bounding box center [571, 319] width 504 height 9
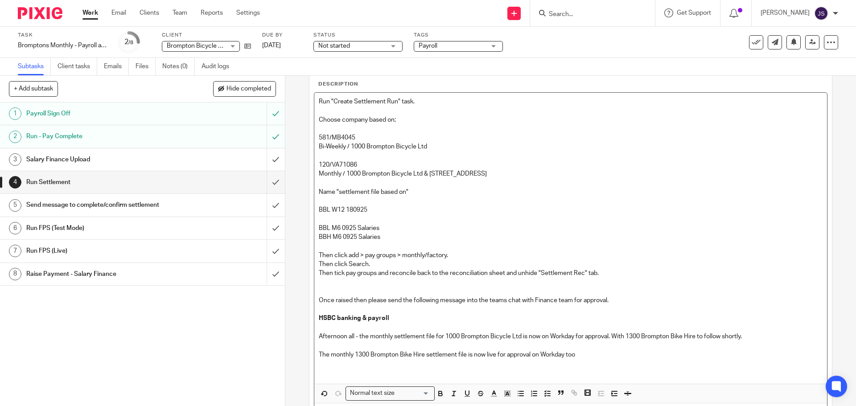
scroll to position [89, 0]
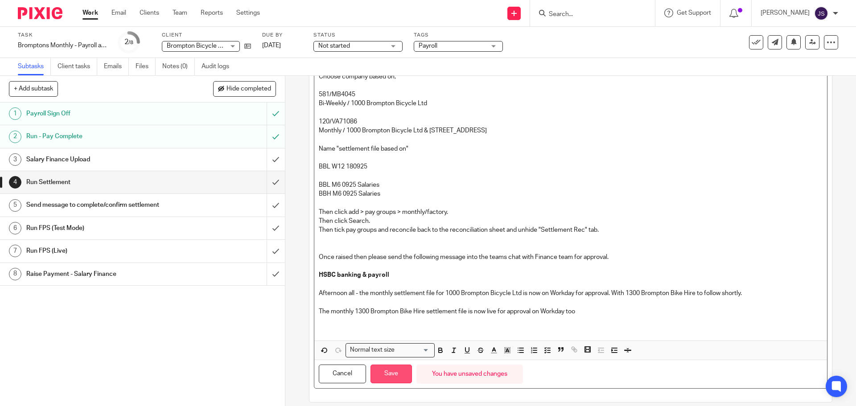
click at [382, 376] on button "Save" at bounding box center [391, 374] width 41 height 19
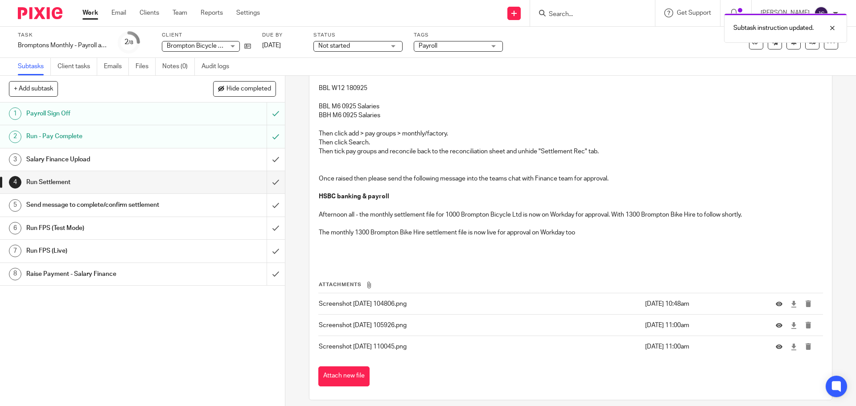
scroll to position [182, 0]
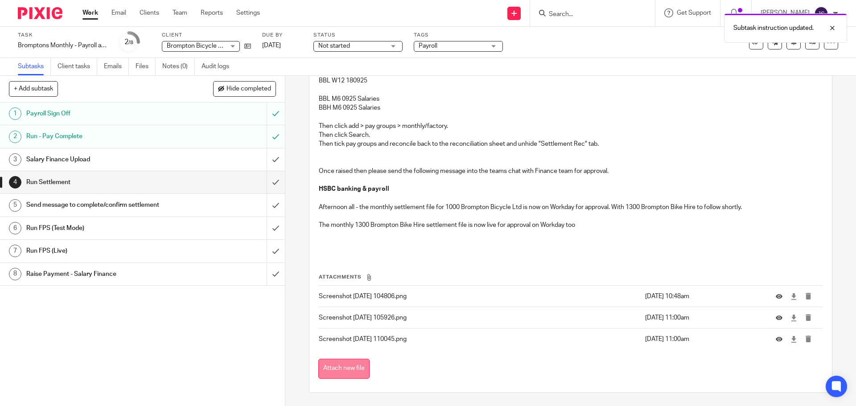
click at [341, 361] on button "Attach new file" at bounding box center [343, 369] width 51 height 20
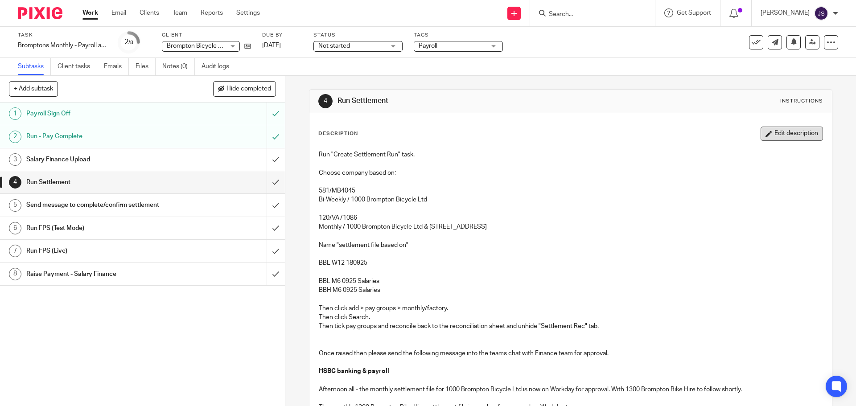
click at [794, 132] on button "Edit description" at bounding box center [792, 134] width 62 height 14
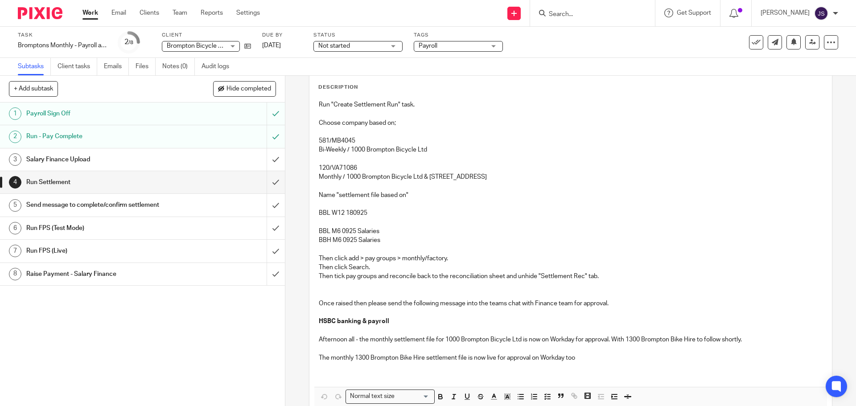
scroll to position [99, 0]
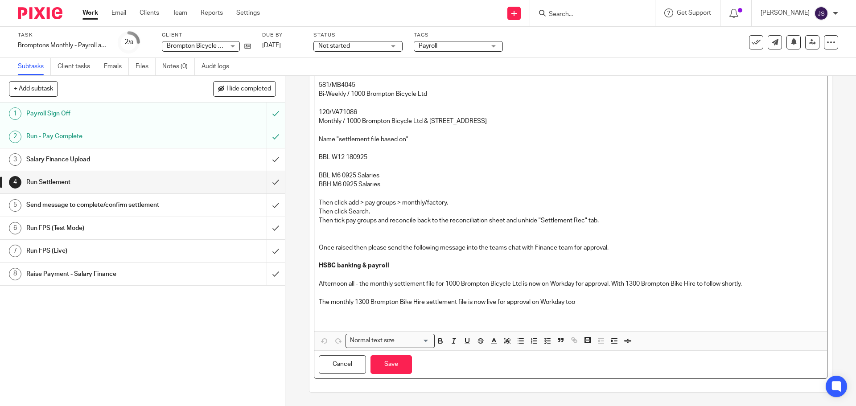
click at [348, 232] on p at bounding box center [571, 229] width 504 height 9
drag, startPoint x: 602, startPoint y: 314, endPoint x: 580, endPoint y: 311, distance: 22.6
click at [602, 314] on p at bounding box center [571, 316] width 504 height 18
click at [563, 230] on p at bounding box center [571, 229] width 504 height 9
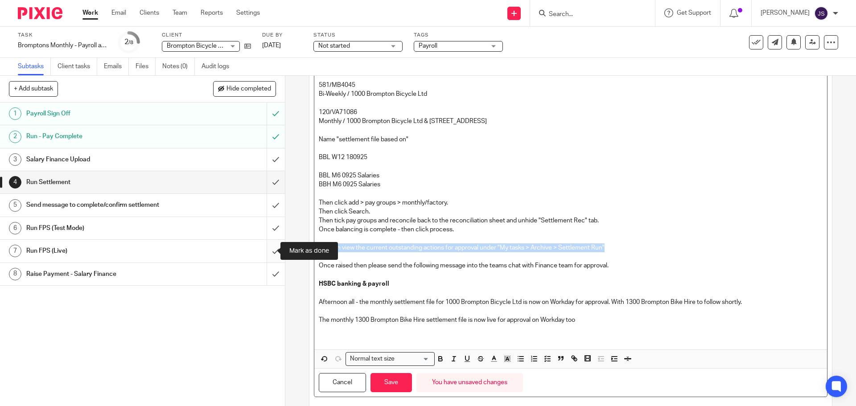
drag, startPoint x: 613, startPoint y: 250, endPoint x: 275, endPoint y: 247, distance: 338.5
click at [275, 247] on div "+ Add subtask Hide completed Cancel + Add 1 Payroll Sign Off 2 Run - Pay Comple…" at bounding box center [428, 241] width 856 height 330
copy p "You can view the current outstanding actions for approval under "My tasks > Arc…"
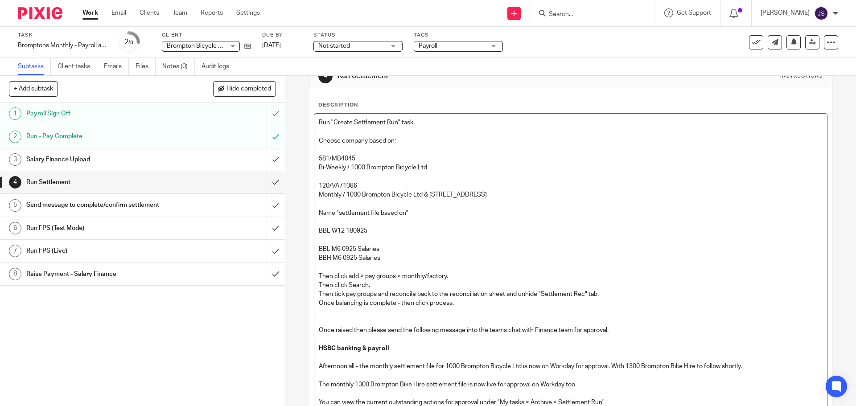
scroll to position [108, 0]
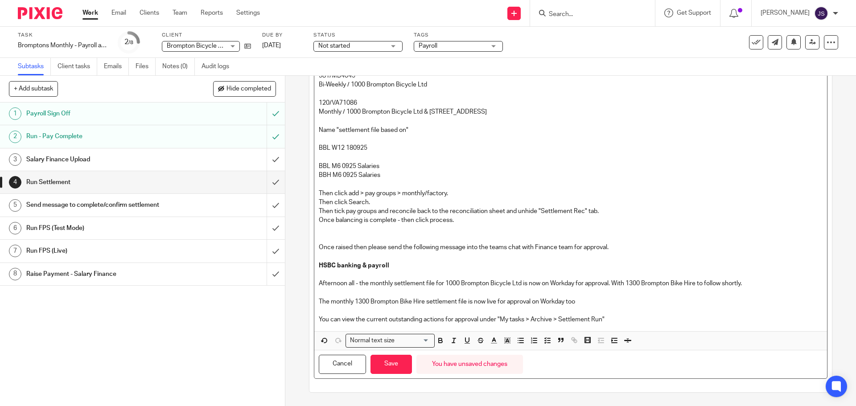
click at [584, 303] on p "The monthly 1300 Brompton Bike Hire settlement file is now live for approval on…" at bounding box center [571, 301] width 504 height 9
drag, startPoint x: 592, startPoint y: 304, endPoint x: 282, endPoint y: 303, distance: 309.5
click at [282, 303] on div "+ Add subtask Hide completed Cancel + Add 1 Payroll Sign Off 2 Run - Pay Comple…" at bounding box center [428, 241] width 856 height 330
copy p "The monthly 1300 Brompton Bike Hire settlement file is now live for approval on…"
click at [578, 301] on p "The monthly 1300 Brompton Bike Hire settlement file is now live for approval on…" at bounding box center [571, 301] width 504 height 9
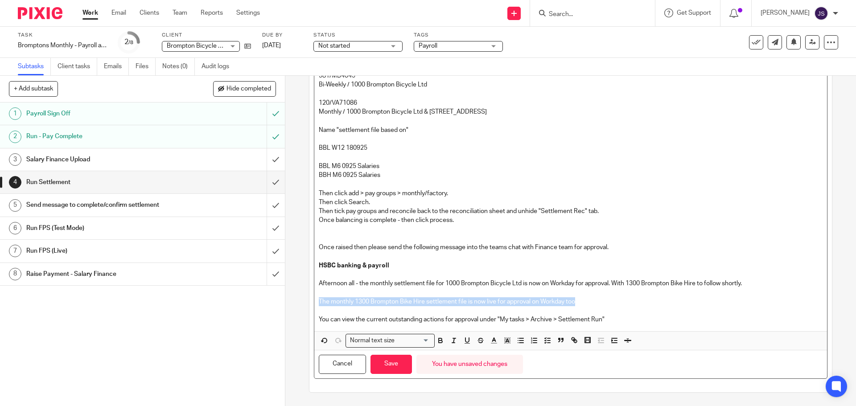
click at [581, 298] on p "The monthly 1300 Brompton Bike Hire settlement file is now live for approval on…" at bounding box center [571, 301] width 504 height 9
click at [586, 302] on p "The monthly 1300 Brompton Bike Hire settlement file is now live for approval on…" at bounding box center [571, 301] width 504 height 9
click at [574, 303] on p "The monthly 1300 Brompton Bike Hire settlement file is now live for approval on…" at bounding box center [571, 301] width 504 height 9
click at [578, 303] on p "The monthly 1300 Brompton Bike Hire settlement file is now live for approval on…" at bounding box center [571, 301] width 504 height 9
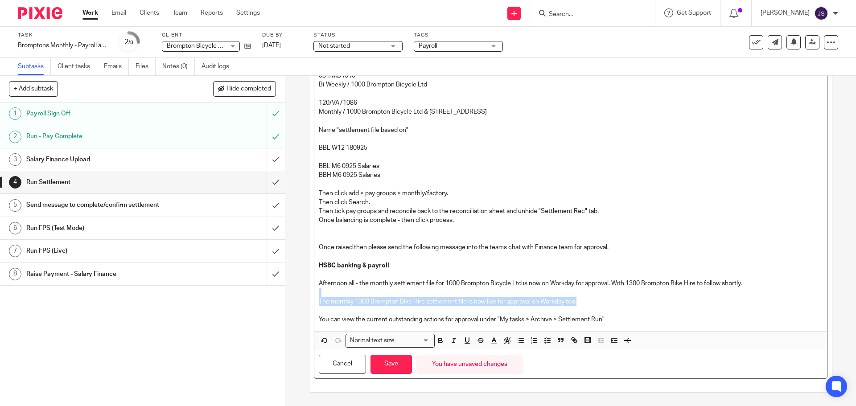
drag, startPoint x: 583, startPoint y: 305, endPoint x: 289, endPoint y: 297, distance: 294.9
click at [289, 297] on div "4 Run Settlement Instructions Description Run "Create Settlement Run" task. Cho…" at bounding box center [570, 241] width 571 height 330
copy div "The monthly 1300 Brompton Bike Hire settlement file is now live for approval on…"
click at [381, 365] on button "Save" at bounding box center [391, 364] width 41 height 19
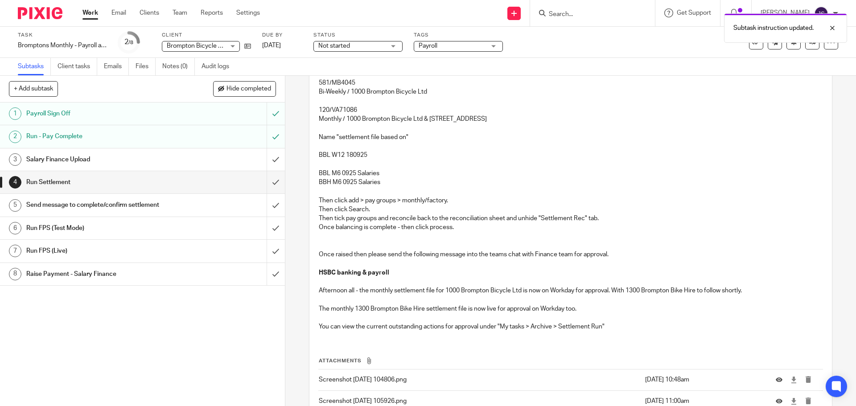
scroll to position [115, 0]
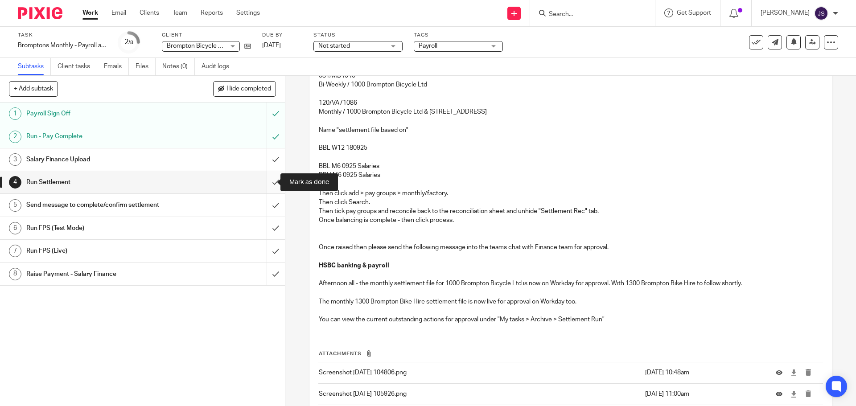
click at [265, 185] on input "submit" at bounding box center [142, 182] width 285 height 22
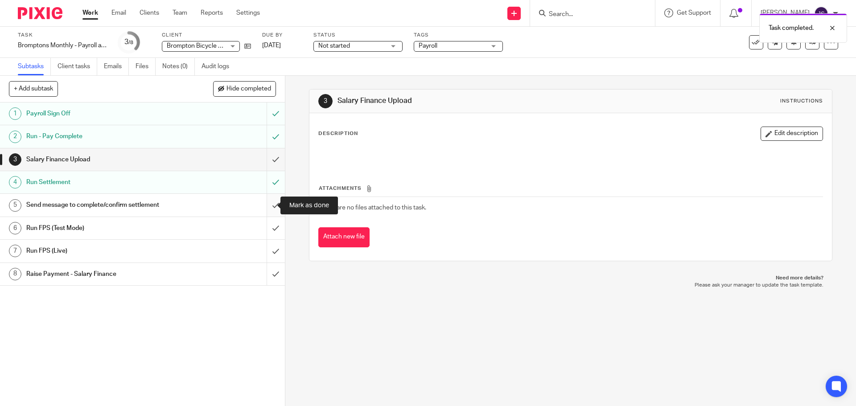
click at [267, 206] on input "submit" at bounding box center [142, 205] width 285 height 22
click at [266, 224] on input "submit" at bounding box center [142, 228] width 285 height 22
click at [156, 311] on div "1 Payroll Sign Off 2 Run - Pay Complete 3 Salary Finance Upload 4 Run Settlemen…" at bounding box center [142, 255] width 285 height 304
click at [71, 161] on h1 "Salary Finance Upload" at bounding box center [103, 159] width 154 height 13
